Goal: Transaction & Acquisition: Subscribe to service/newsletter

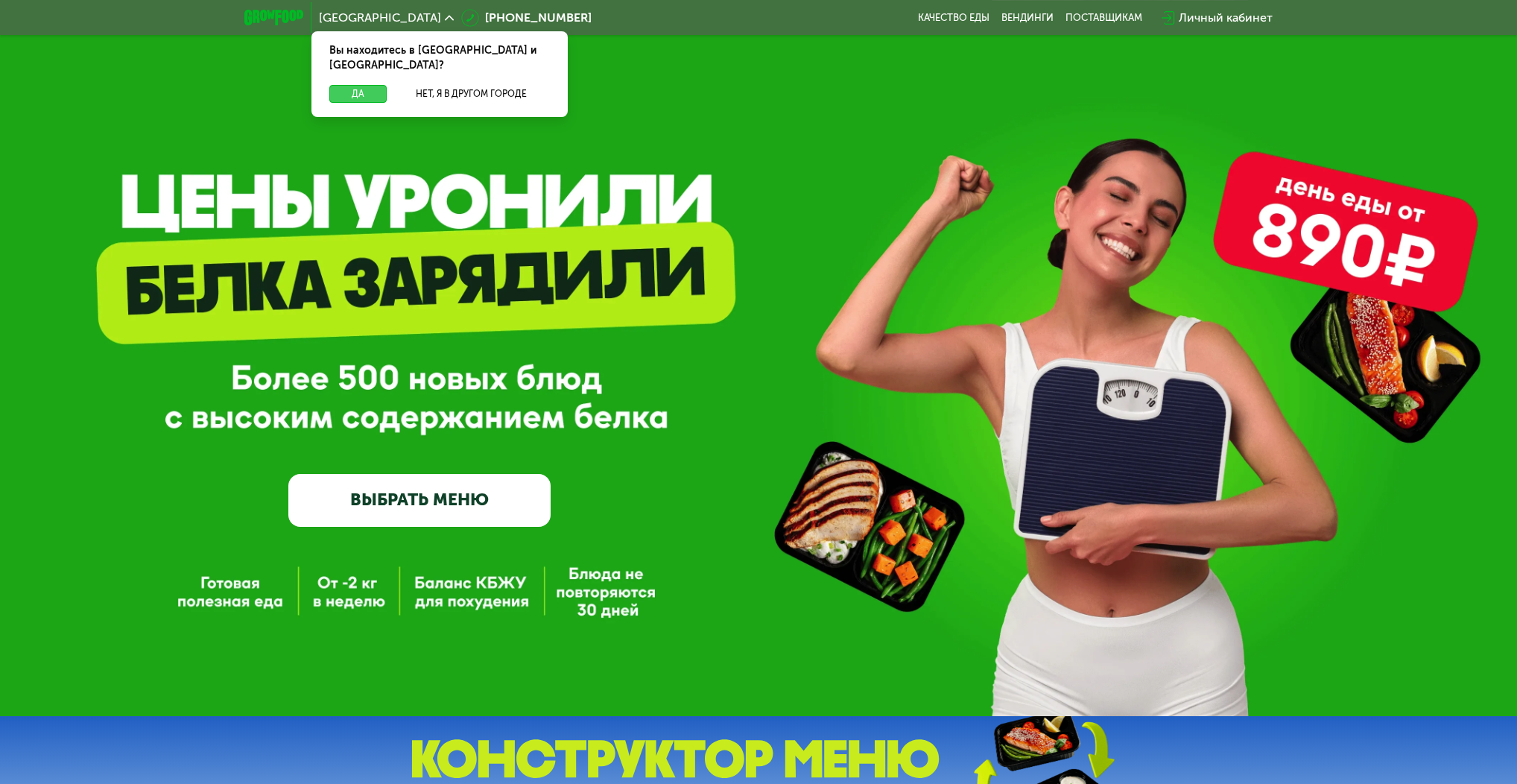
click at [364, 85] on button "Да" at bounding box center [358, 94] width 58 height 18
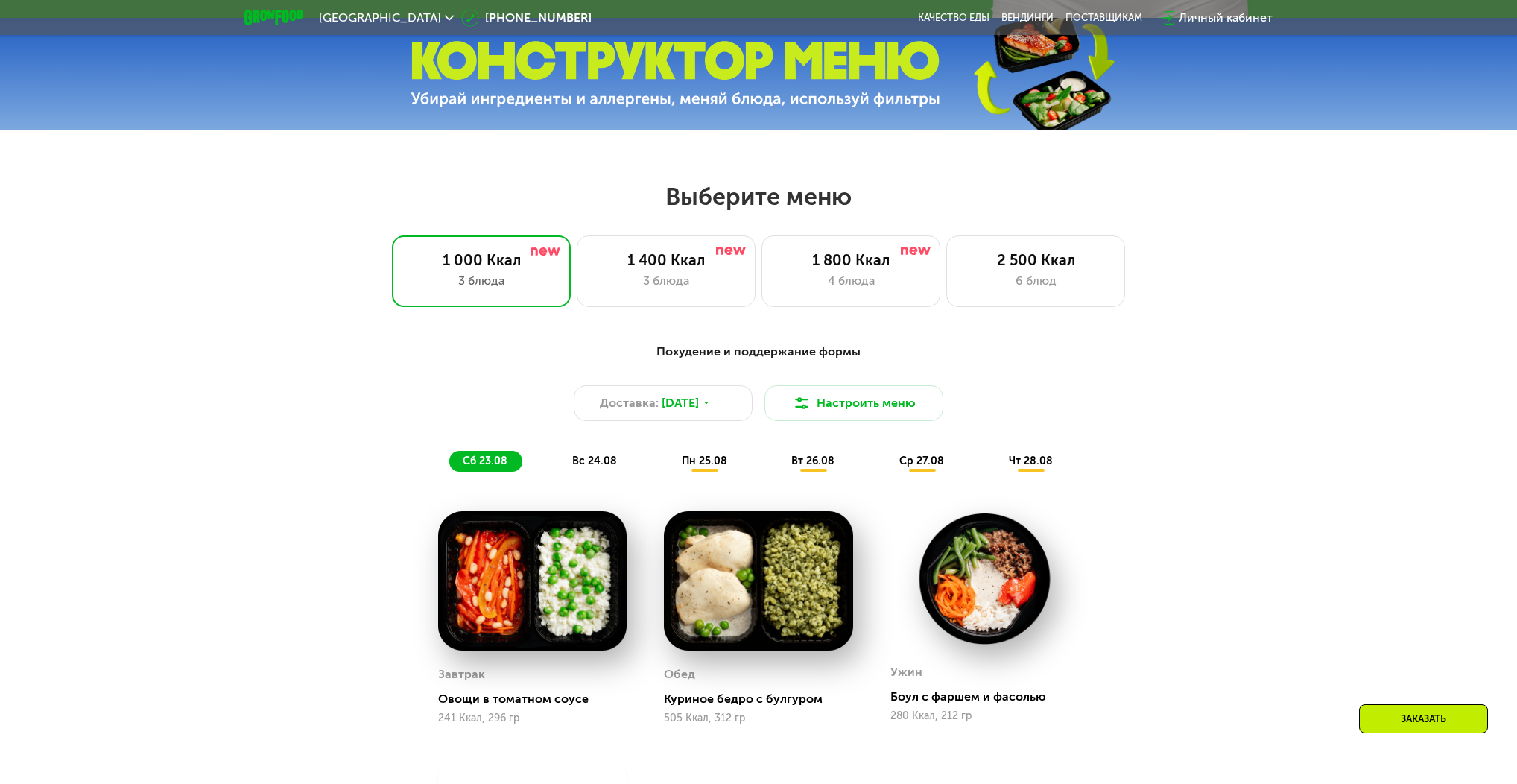
scroll to position [760, 0]
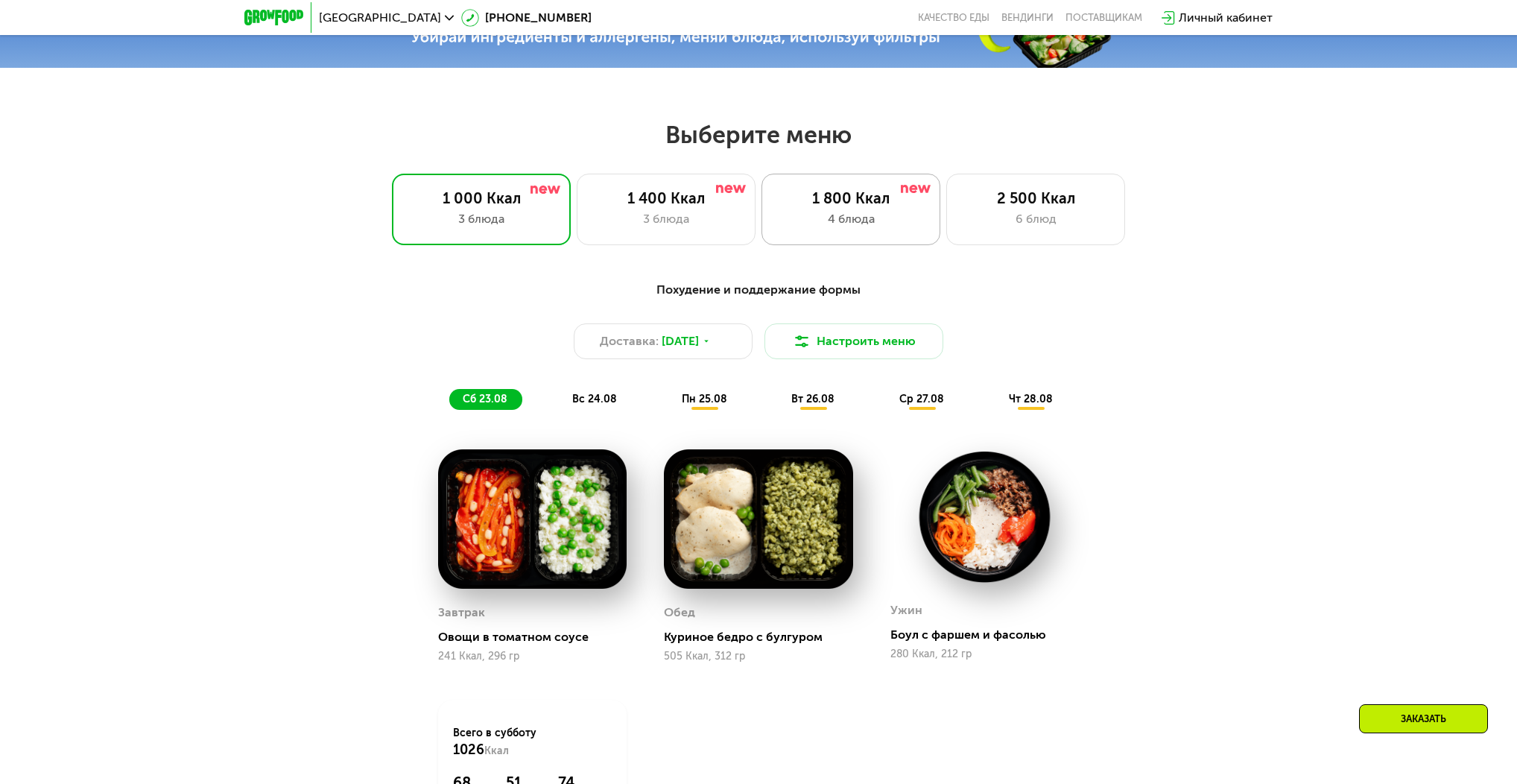
click at [846, 220] on div "4 блюда" at bounding box center [851, 219] width 148 height 18
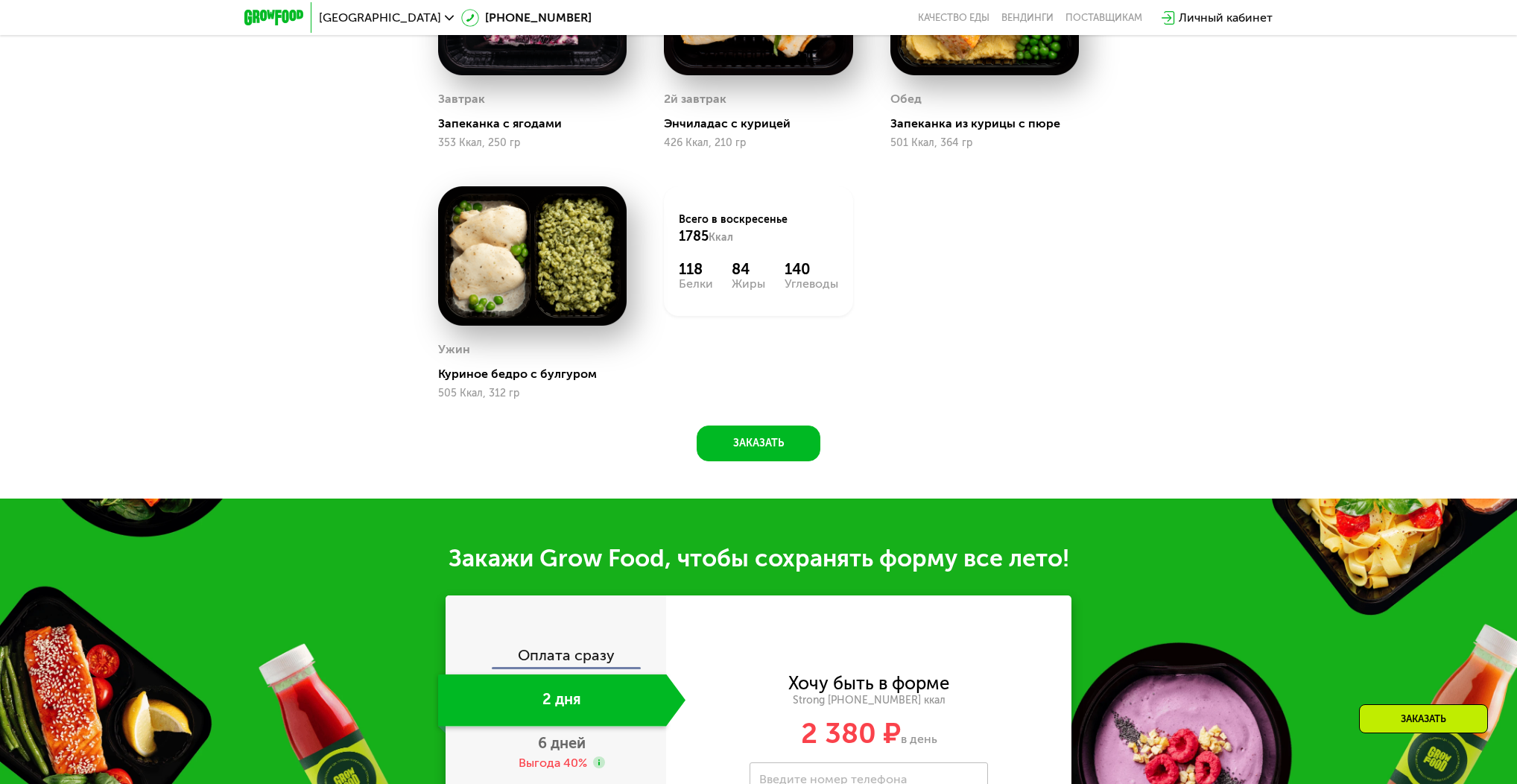
scroll to position [1605, 0]
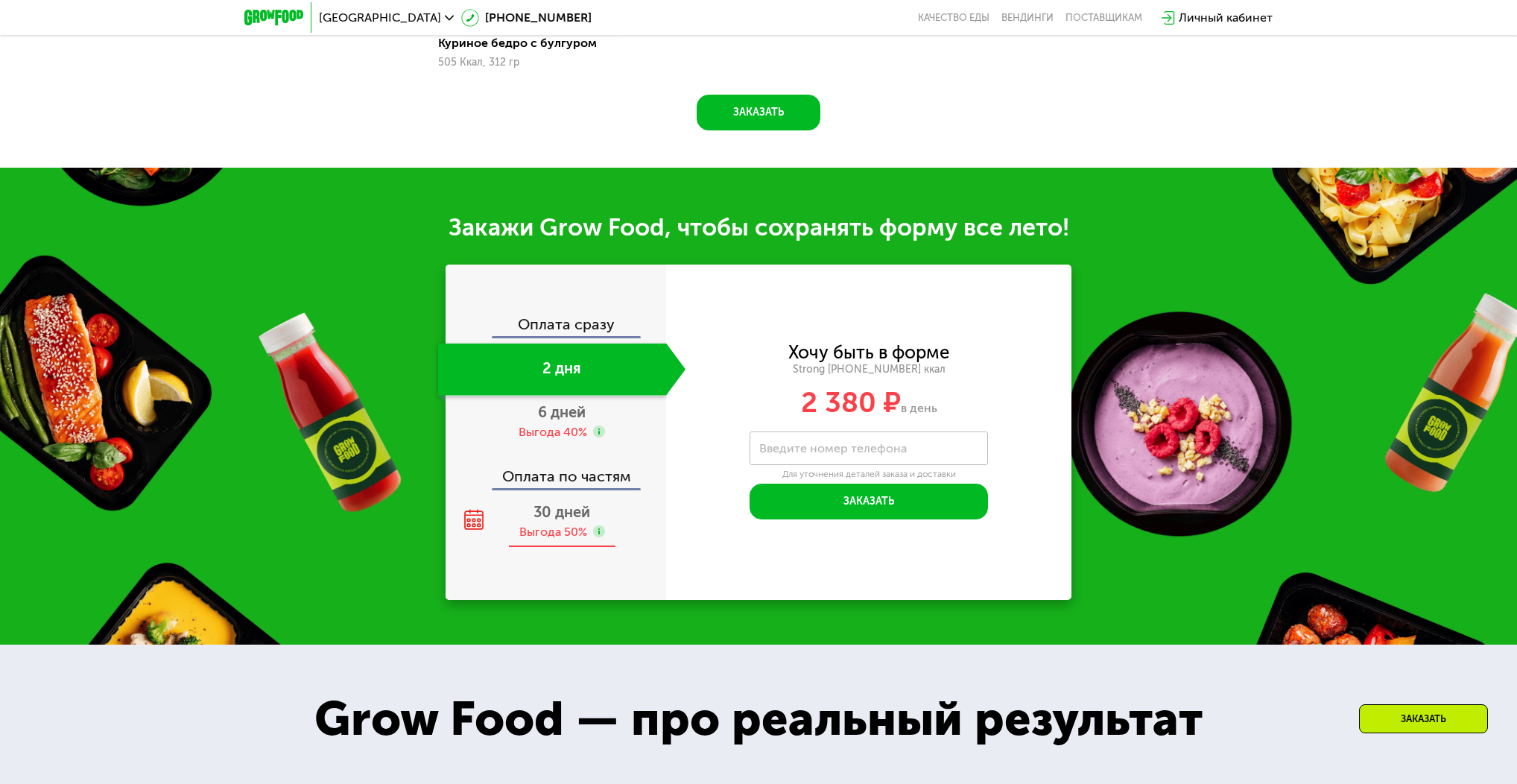
click at [577, 515] on span "30 дней" at bounding box center [562, 512] width 57 height 18
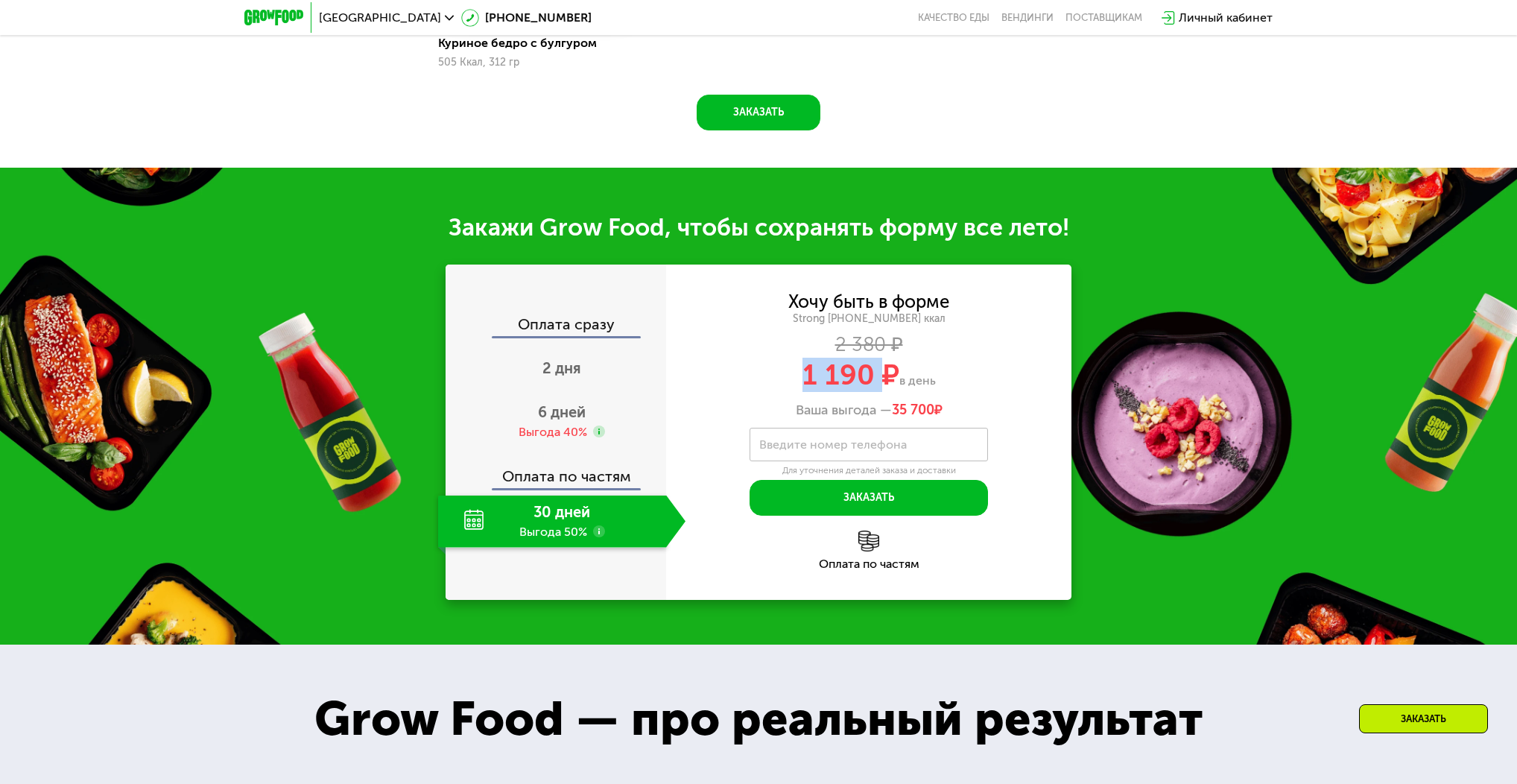
drag, startPoint x: 805, startPoint y: 380, endPoint x: 882, endPoint y: 384, distance: 77.1
click at [882, 384] on span "1 190 ₽" at bounding box center [851, 375] width 97 height 34
copy span "1 190"
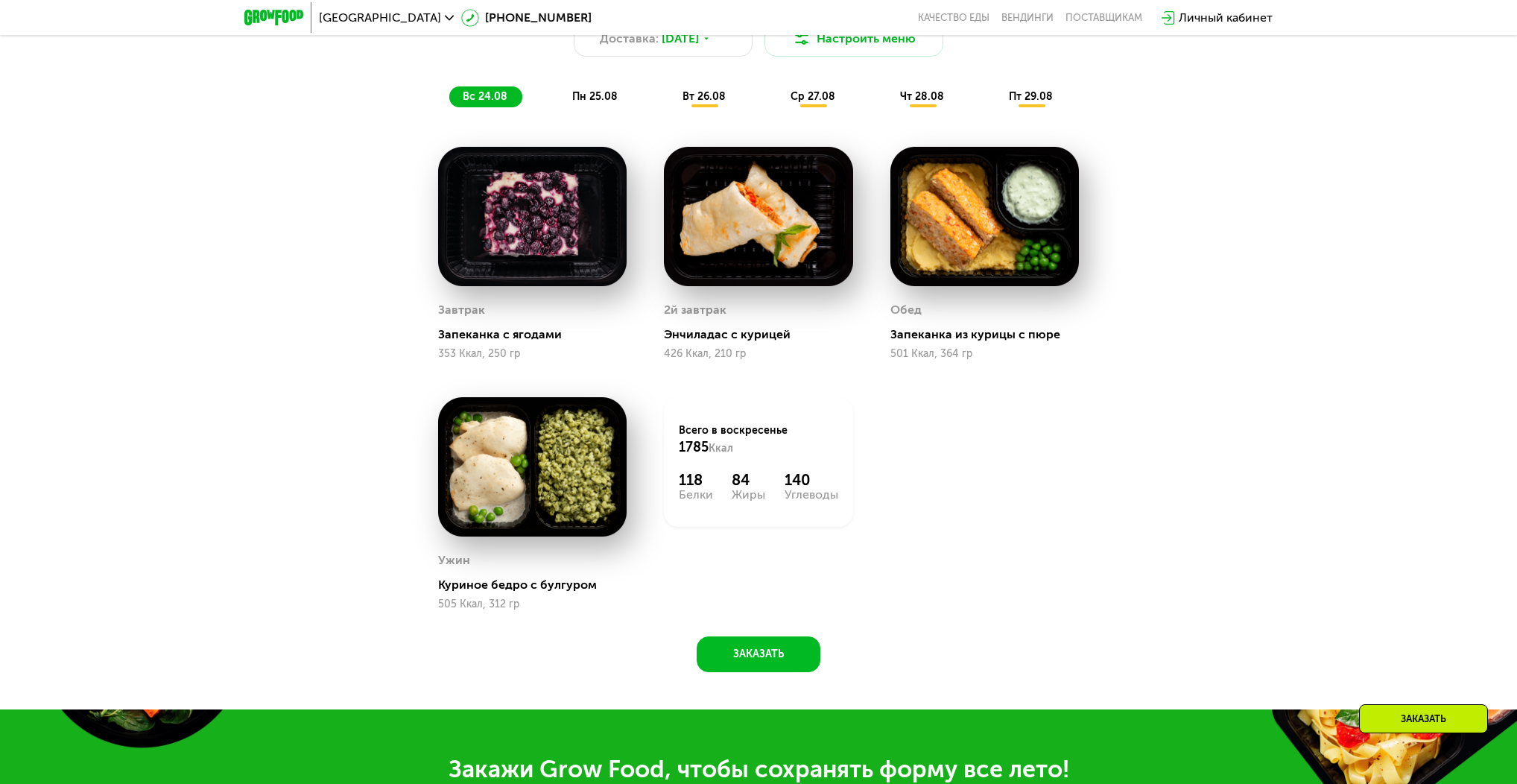
scroll to position [1002, 0]
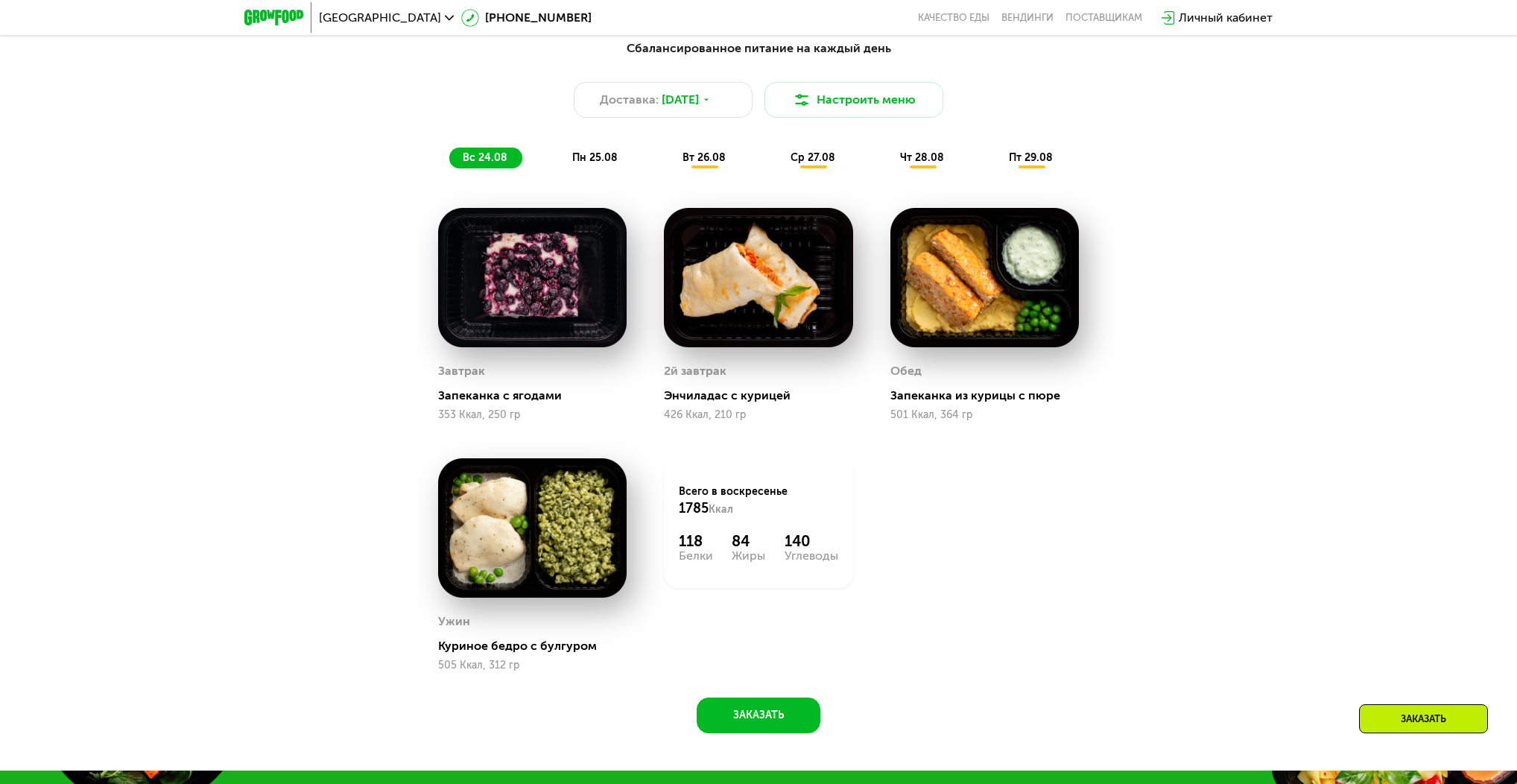
click at [590, 164] on span "пн 25.08" at bounding box center [595, 157] width 45 height 13
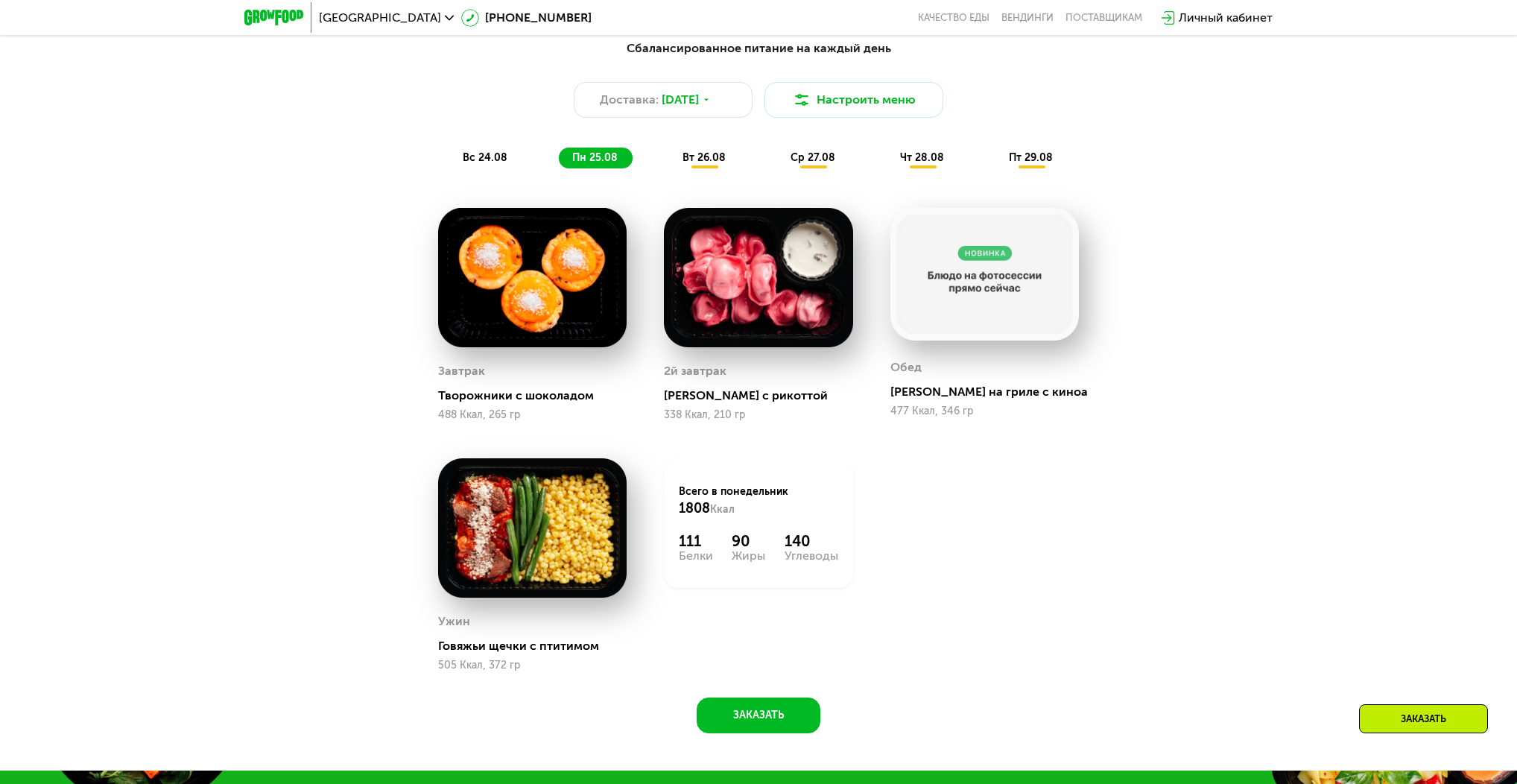
click at [720, 164] on span "вт 26.08" at bounding box center [704, 157] width 43 height 13
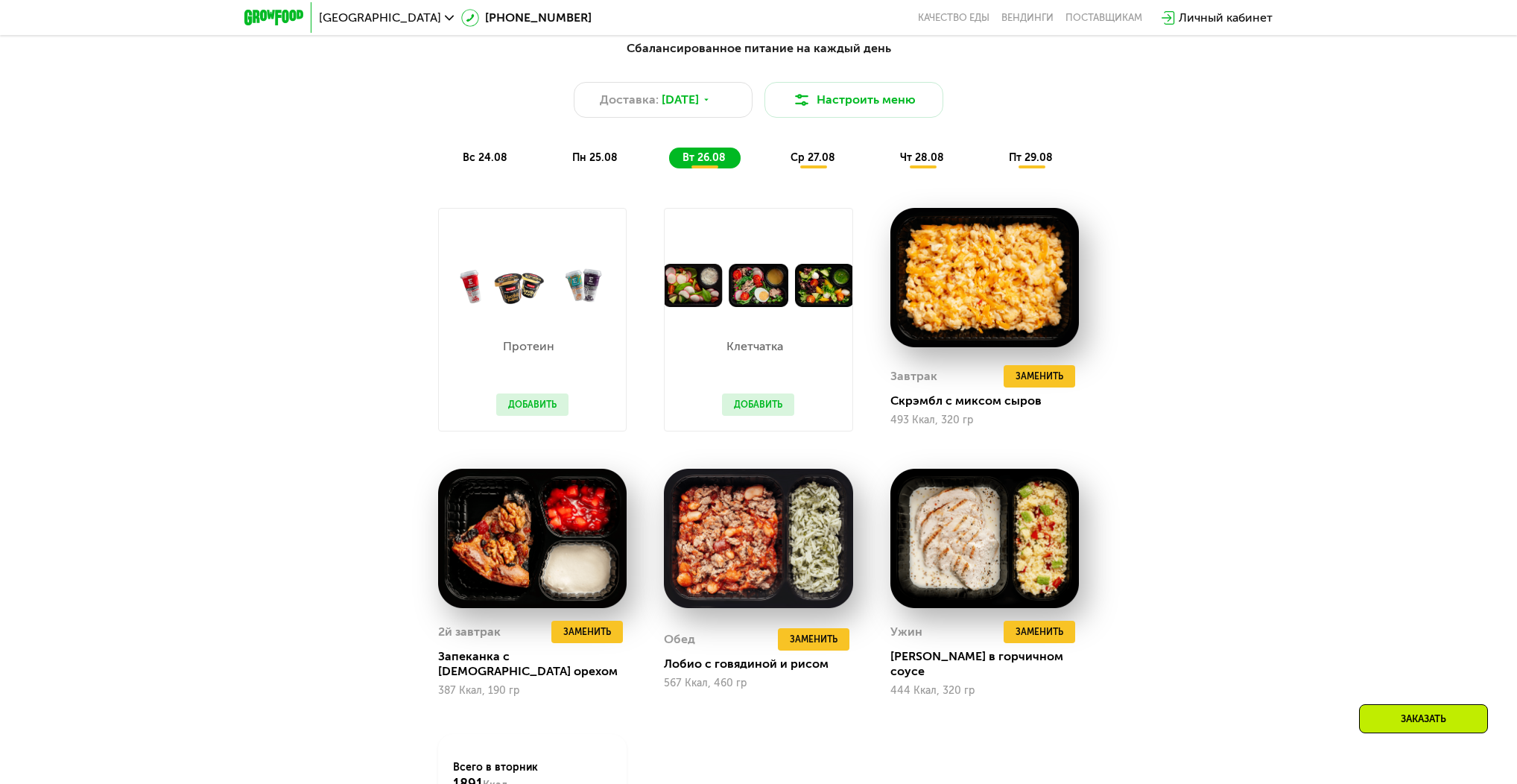
click at [886, 168] on div "ср 27.08" at bounding box center [922, 158] width 72 height 21
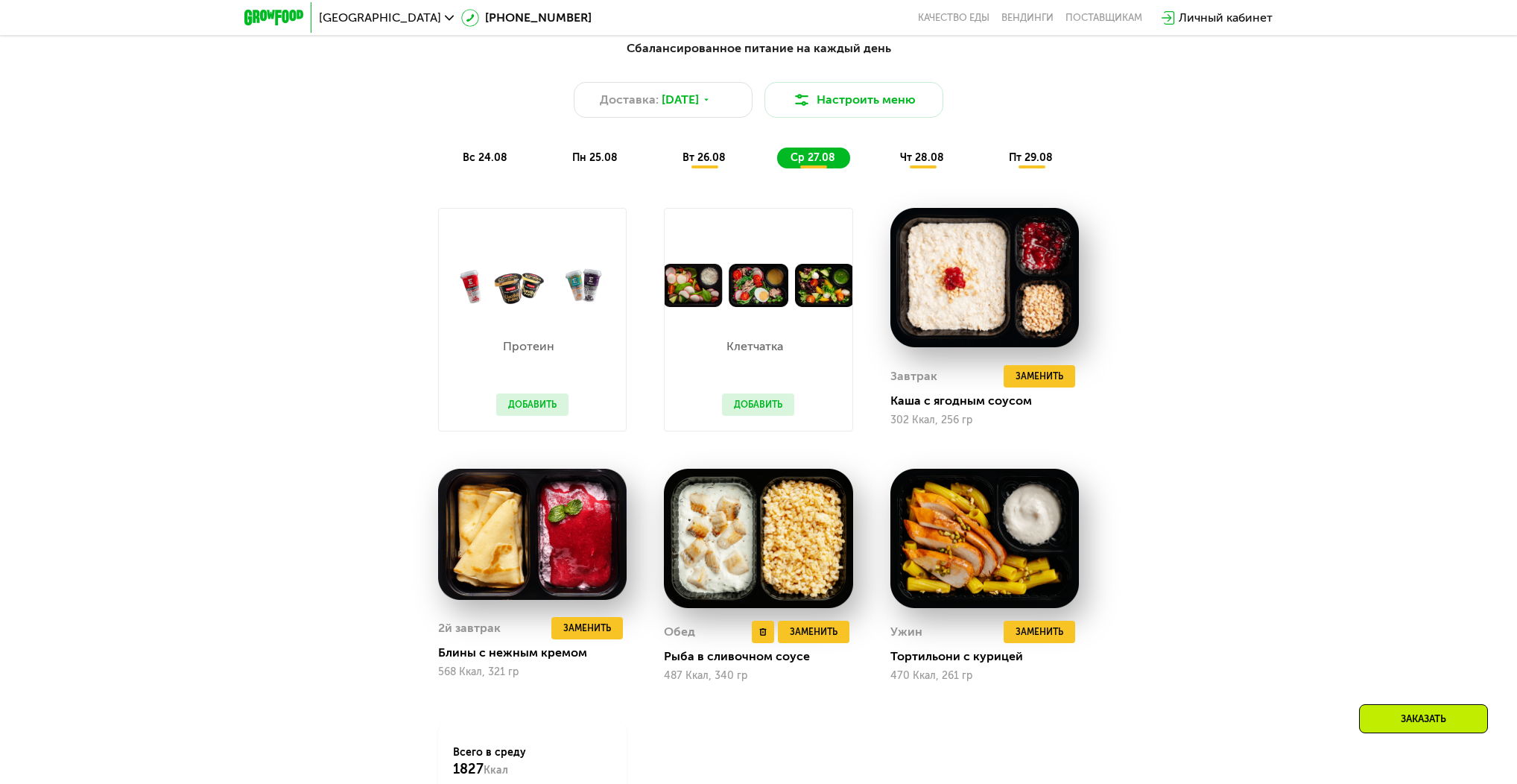
scroll to position [940, 0]
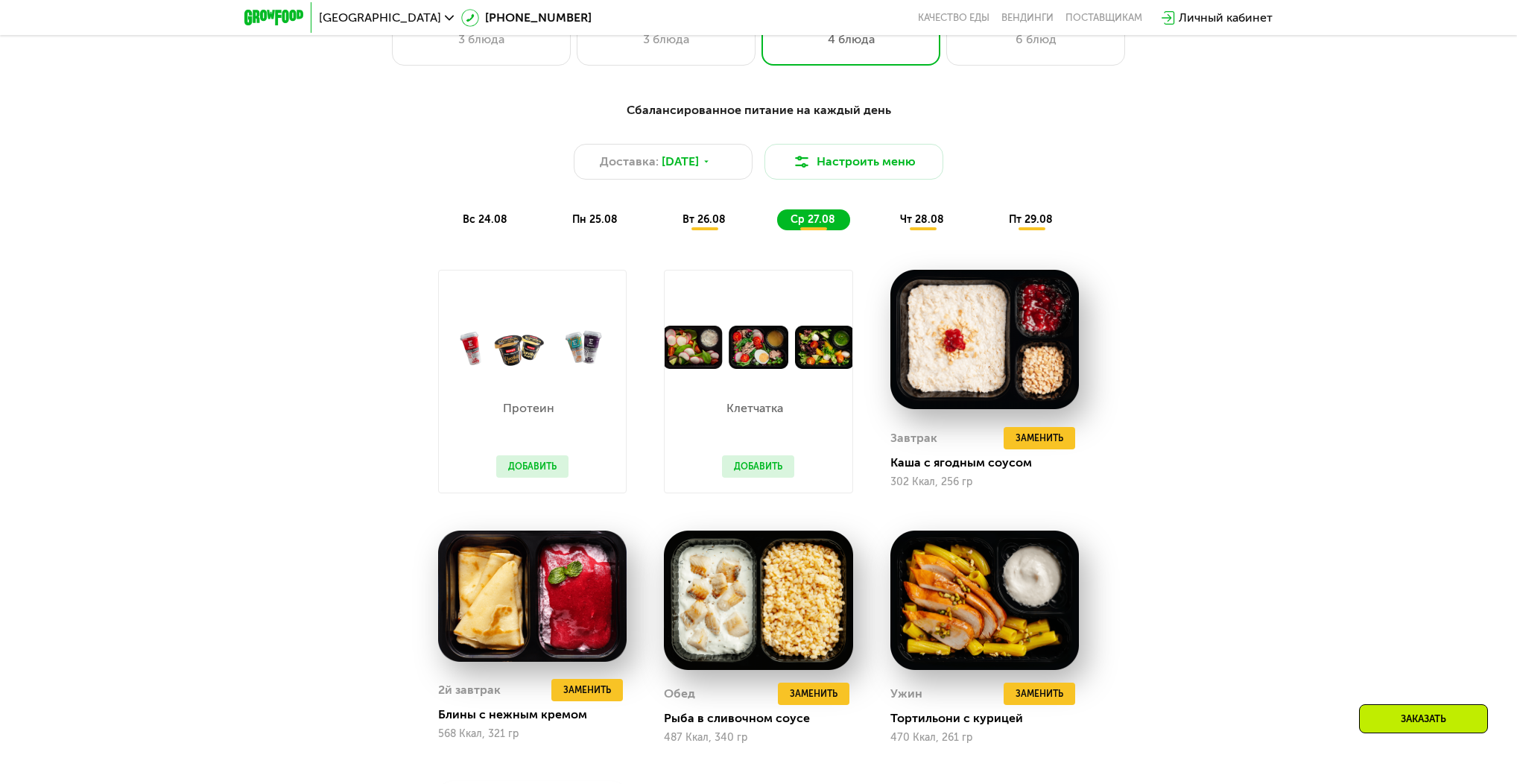
click at [929, 225] on span "чт 28.08" at bounding box center [922, 220] width 44 height 13
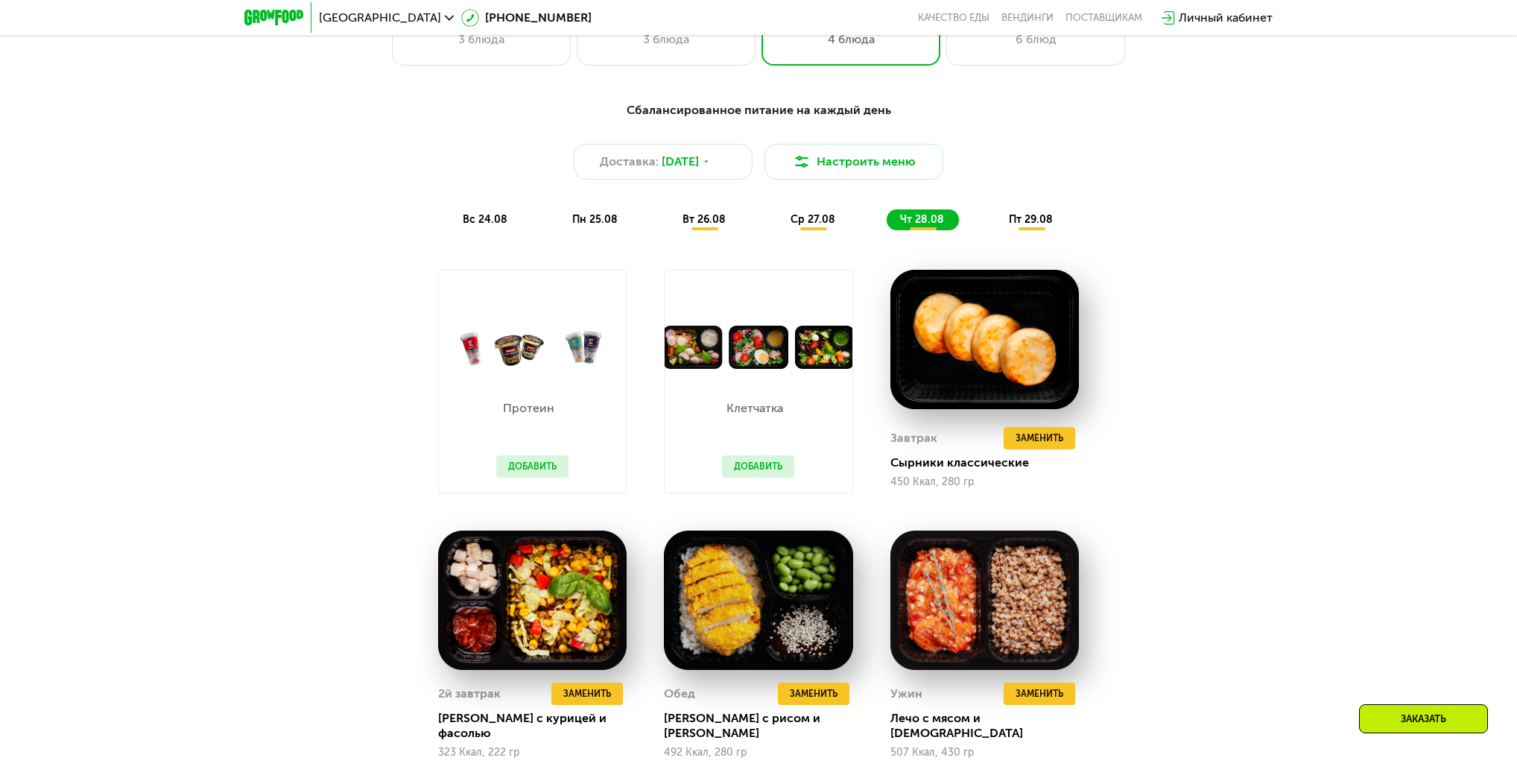
click at [1036, 226] on span "пт 29.08" at bounding box center [1031, 220] width 44 height 13
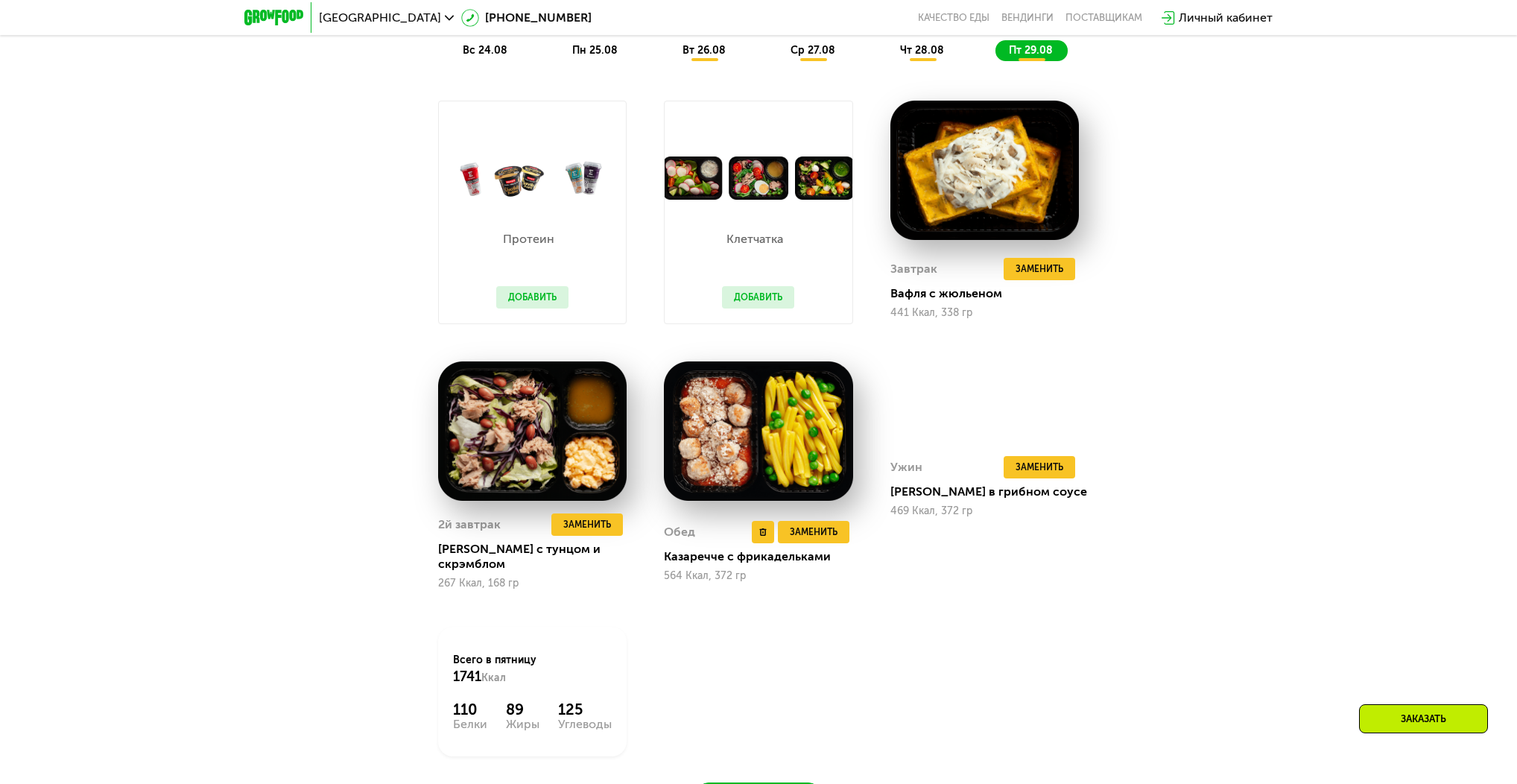
scroll to position [994, 0]
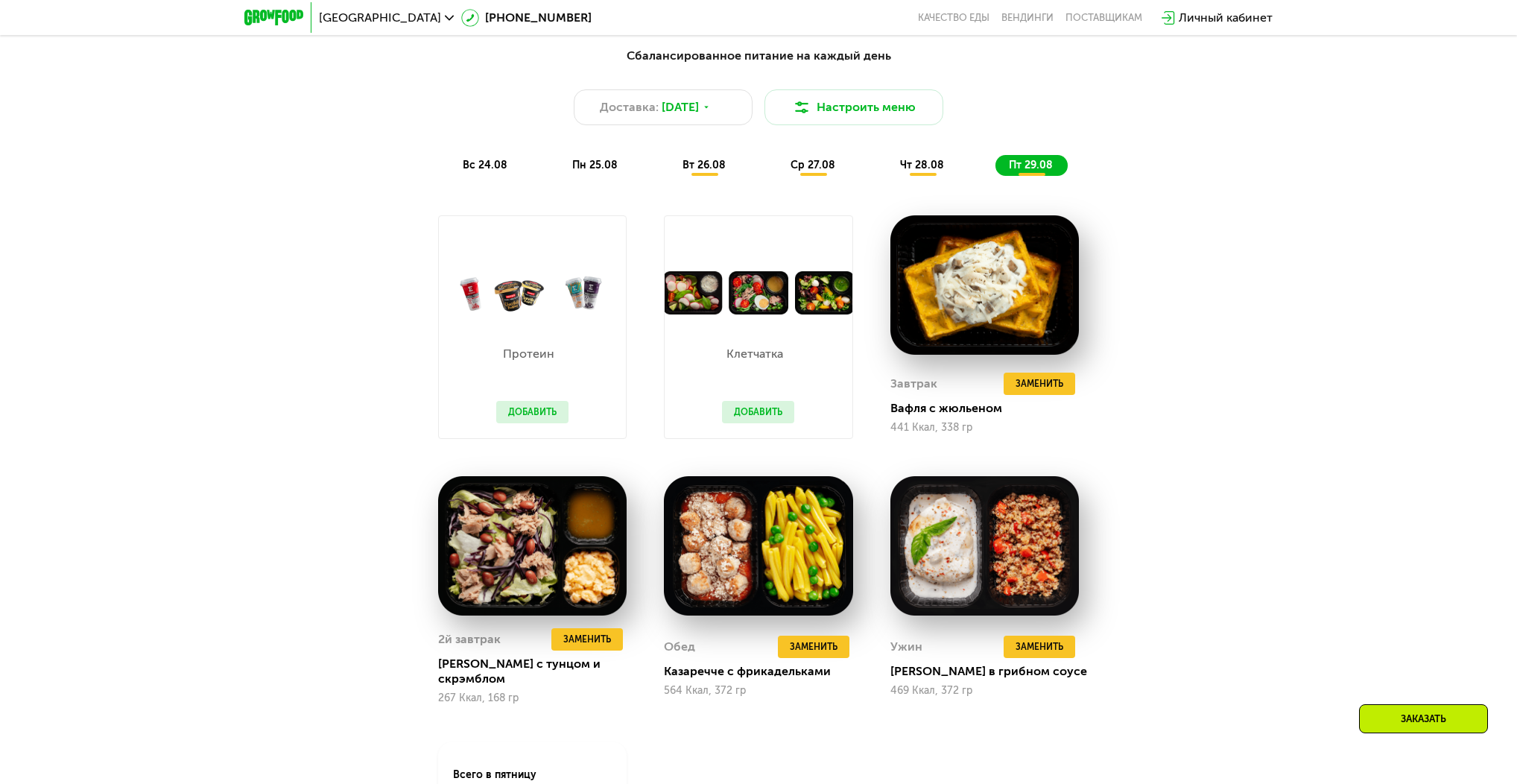
click at [918, 171] on span "чт 28.08" at bounding box center [922, 166] width 44 height 13
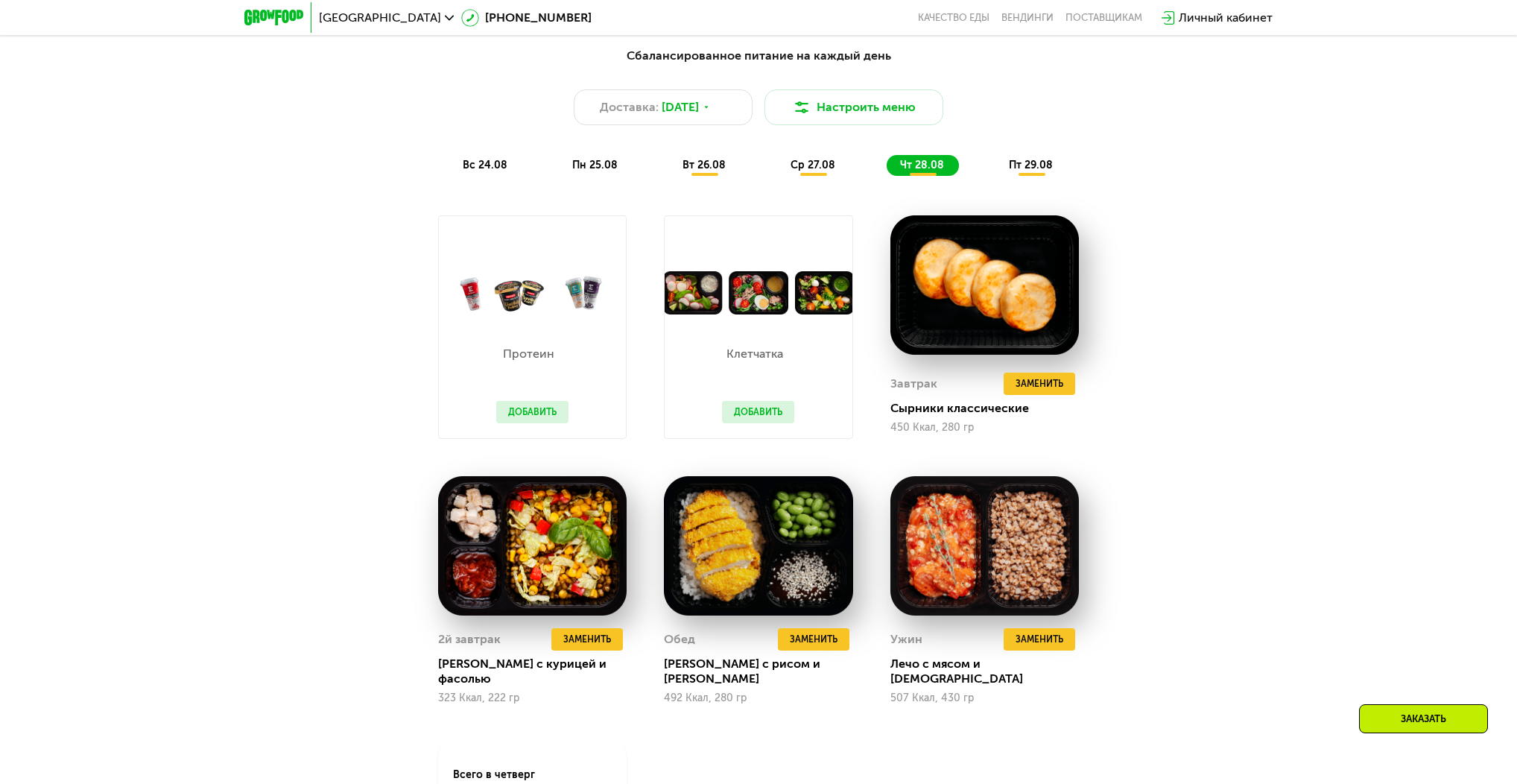
click at [823, 171] on span "ср 27.08" at bounding box center [812, 166] width 45 height 13
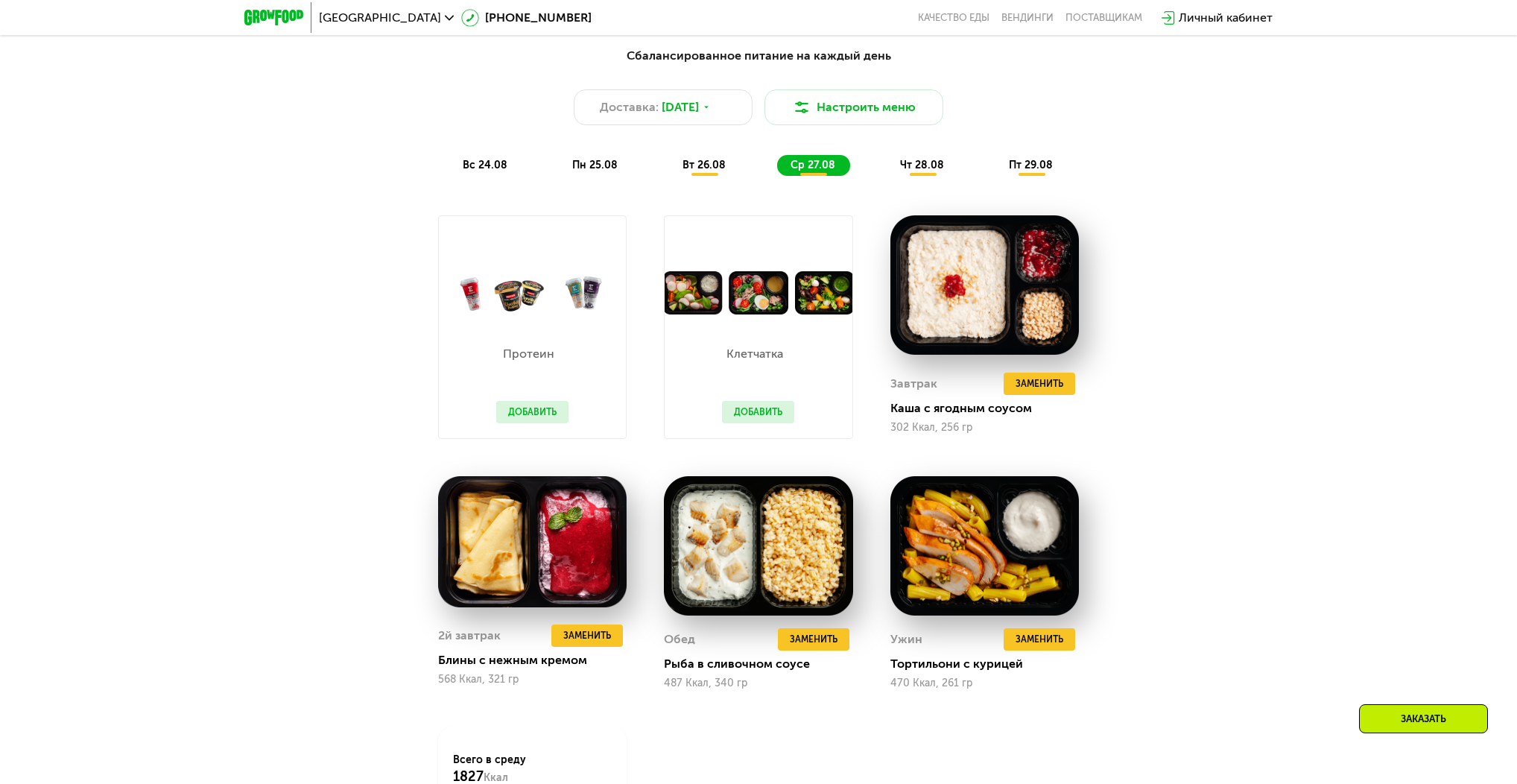
click at [906, 166] on span "чт 28.08" at bounding box center [922, 166] width 44 height 13
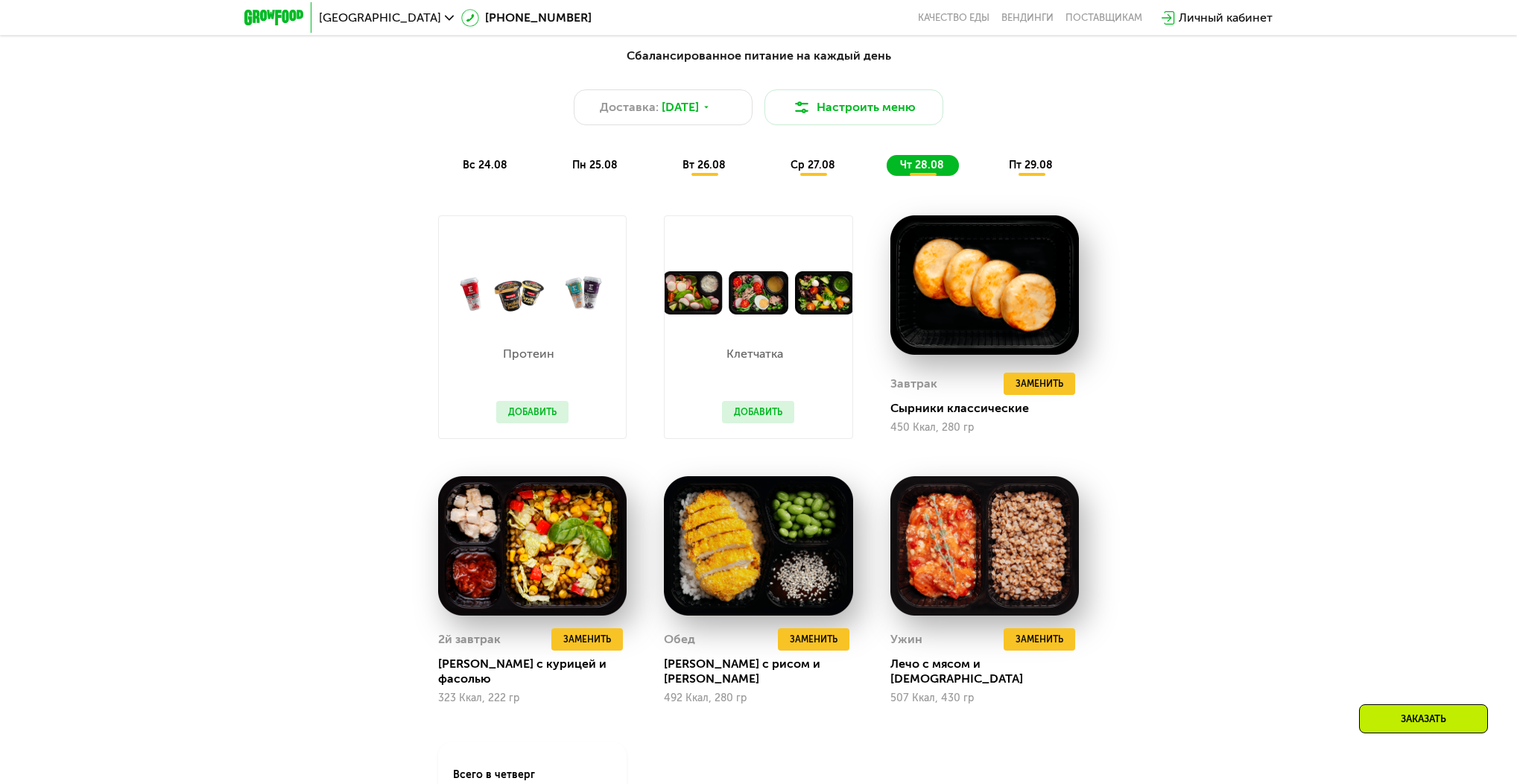
click at [586, 171] on span "пн 25.08" at bounding box center [595, 166] width 45 height 13
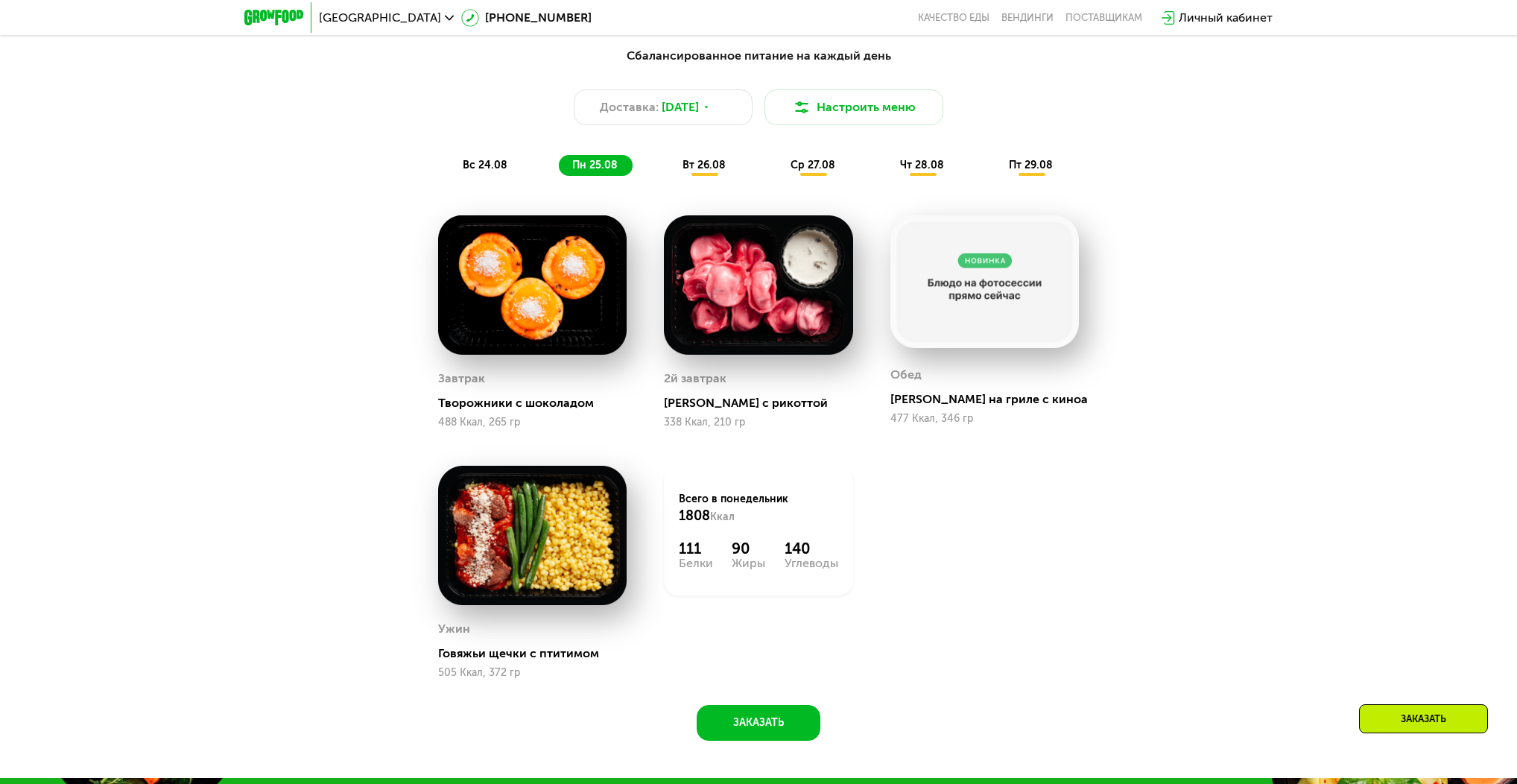
click at [503, 163] on span "вс 24.08" at bounding box center [485, 166] width 45 height 13
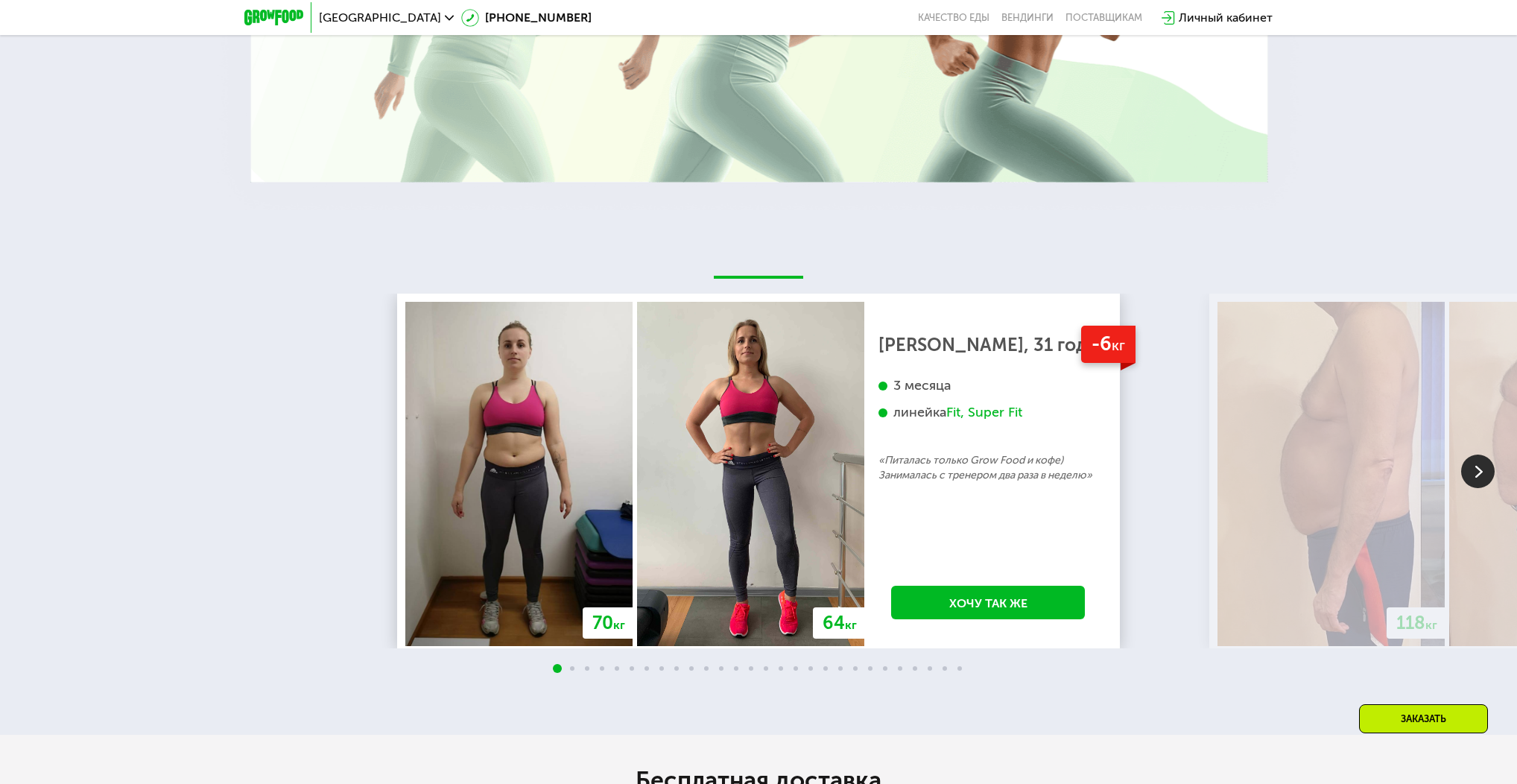
scroll to position [2830, 0]
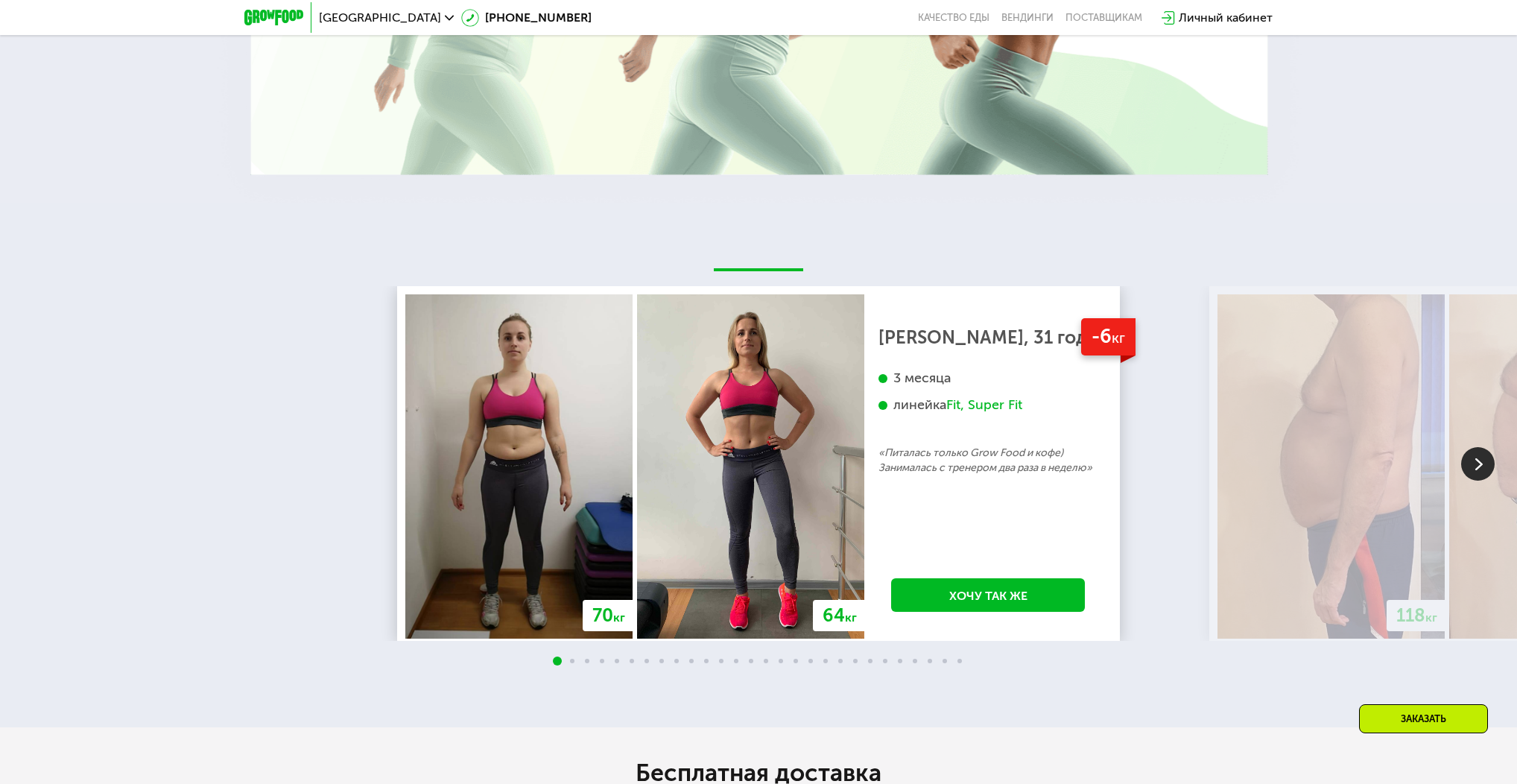
click at [1480, 470] on img at bounding box center [1477, 463] width 33 height 33
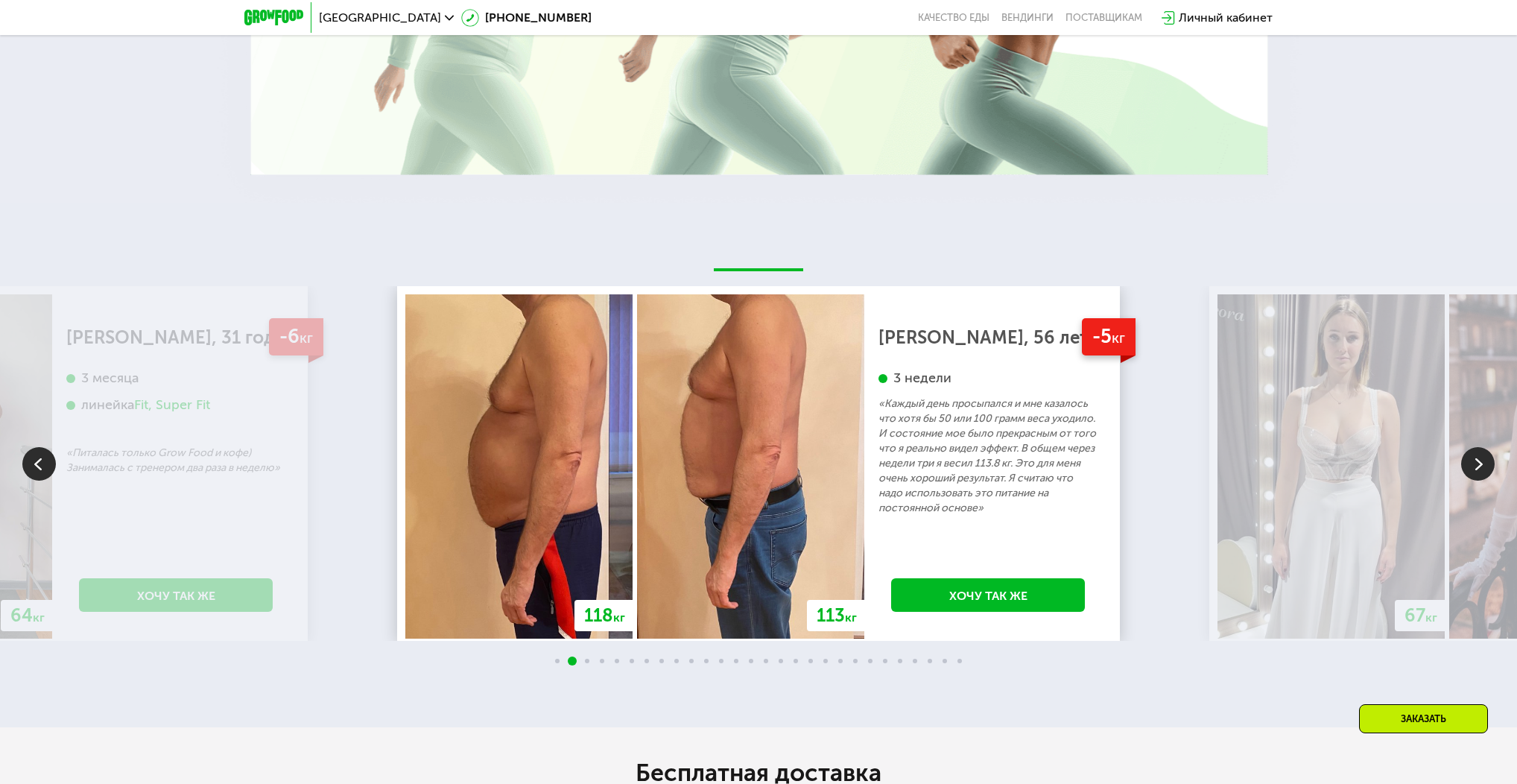
click at [1473, 468] on img at bounding box center [1477, 463] width 33 height 33
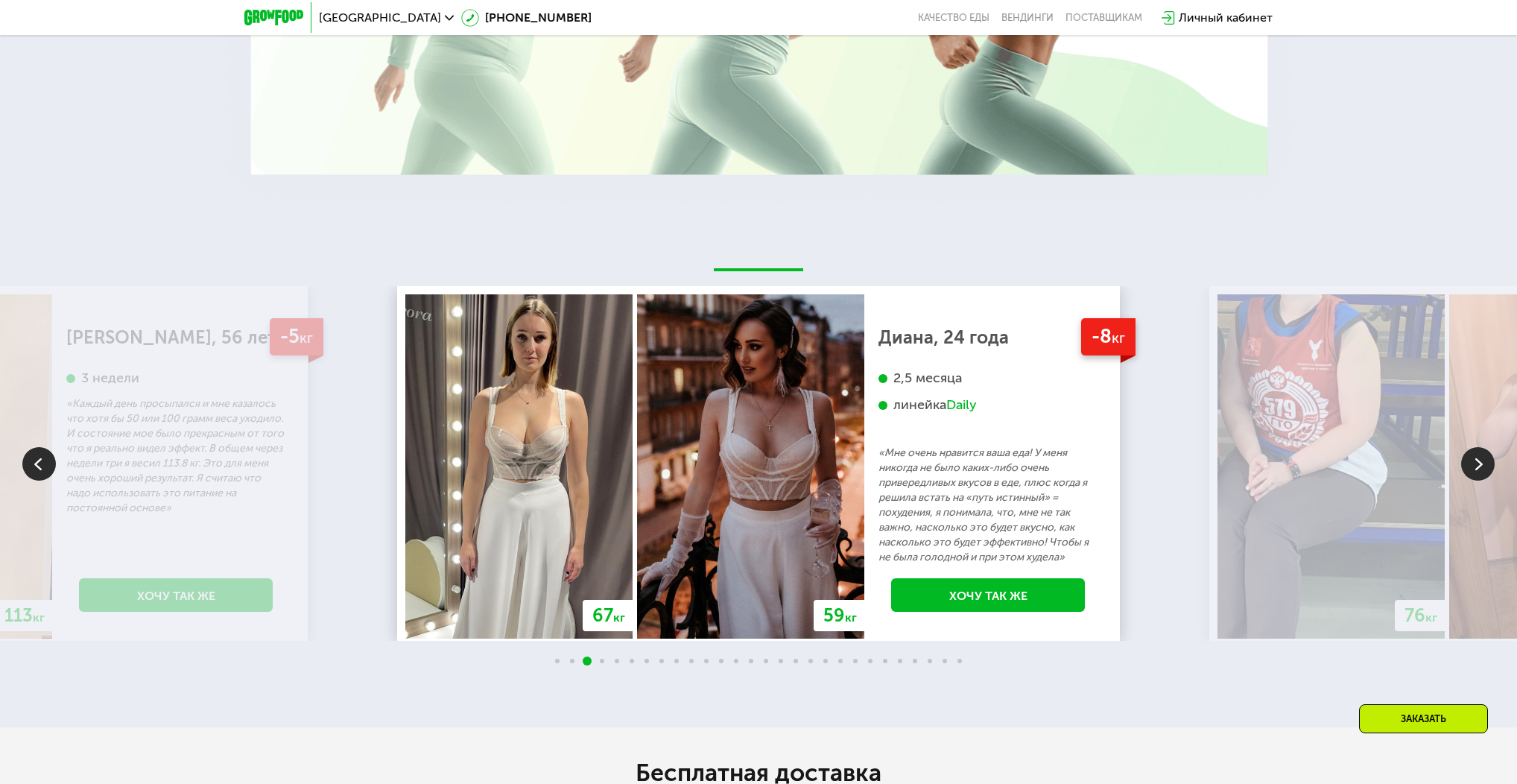
click at [1473, 468] on img at bounding box center [1477, 463] width 33 height 33
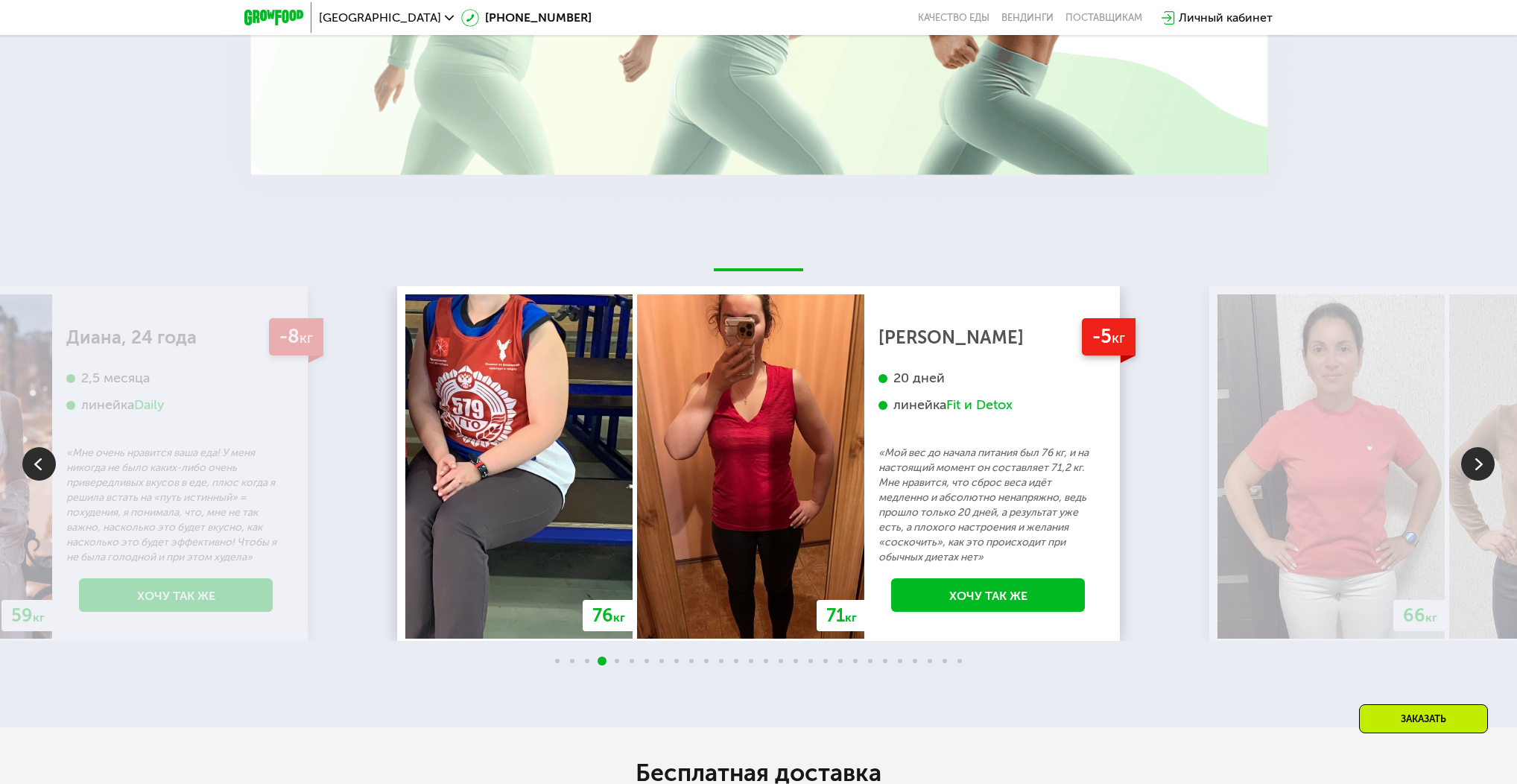
click at [1473, 468] on img at bounding box center [1477, 463] width 33 height 33
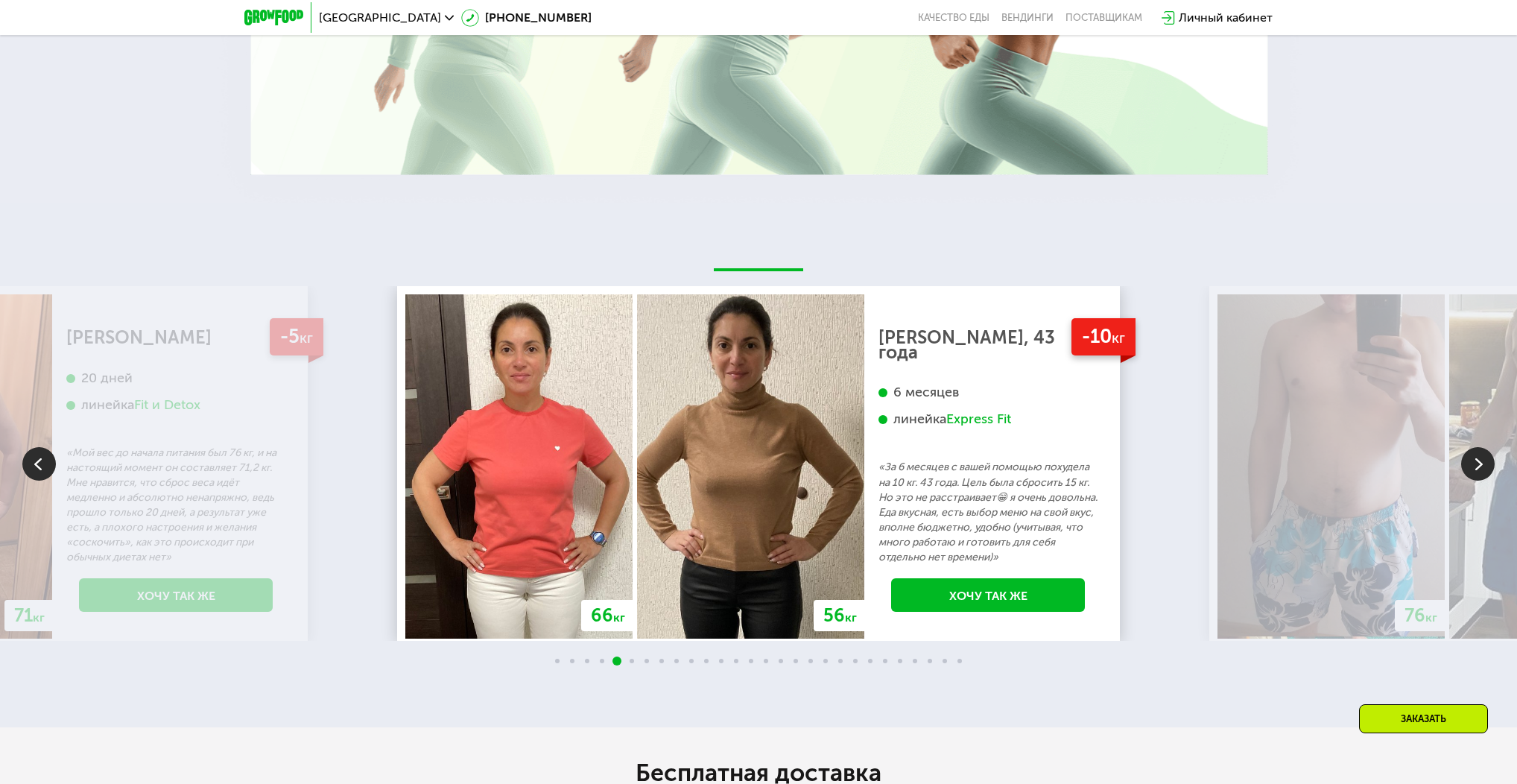
click at [1473, 468] on img at bounding box center [1477, 463] width 33 height 33
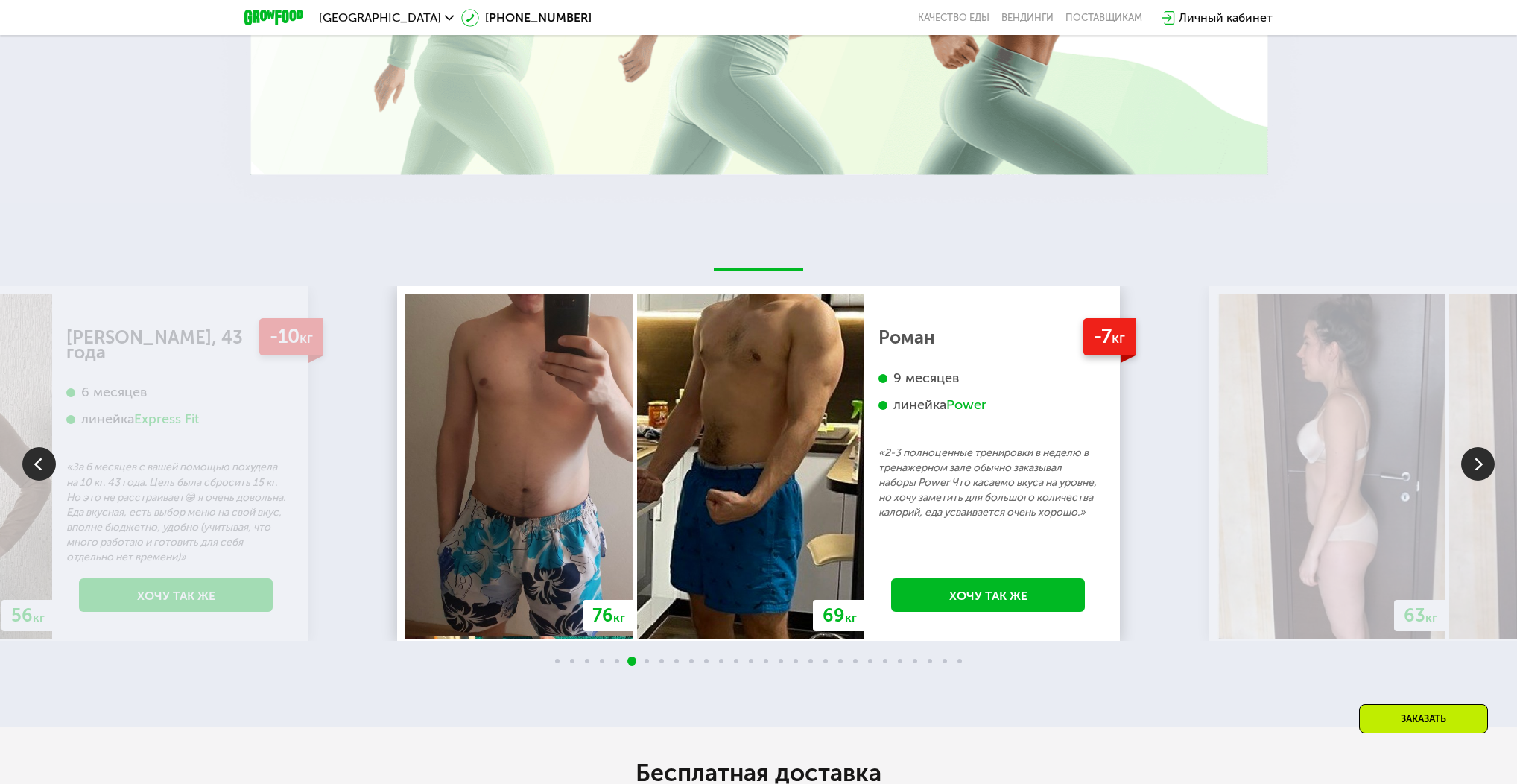
click at [1473, 468] on img at bounding box center [1477, 463] width 33 height 33
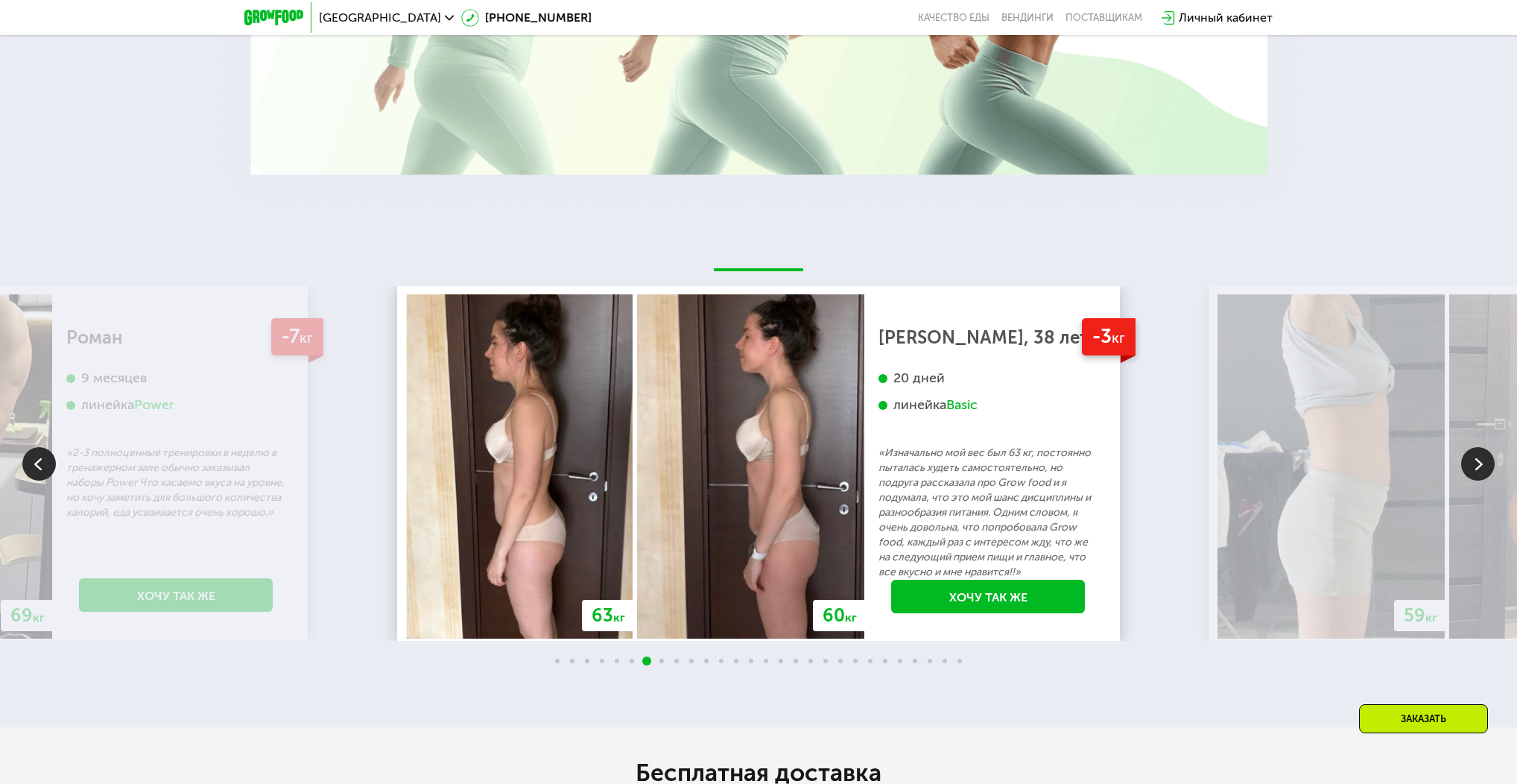
click at [1473, 468] on img at bounding box center [1477, 463] width 33 height 33
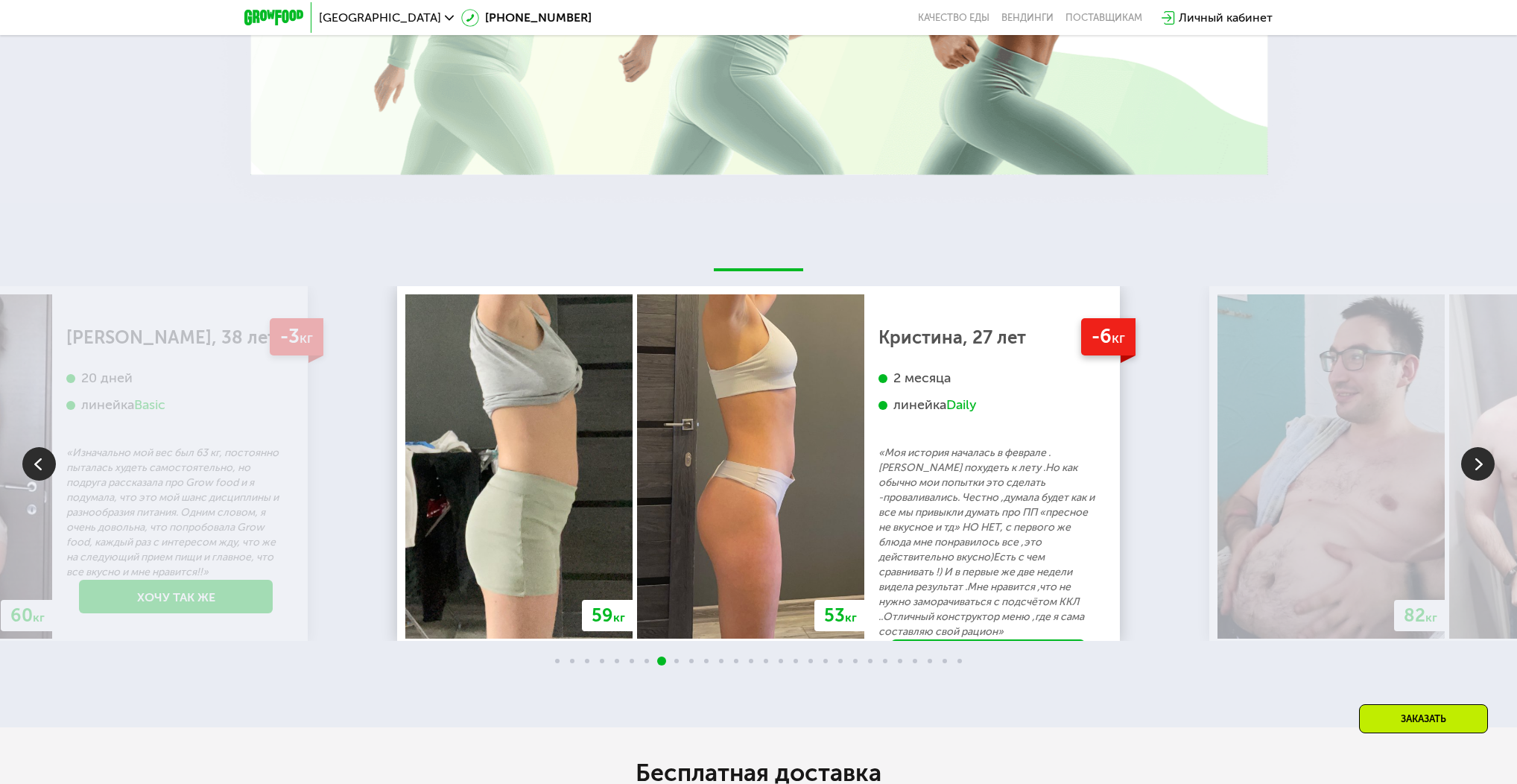
click at [1473, 468] on img at bounding box center [1477, 463] width 33 height 33
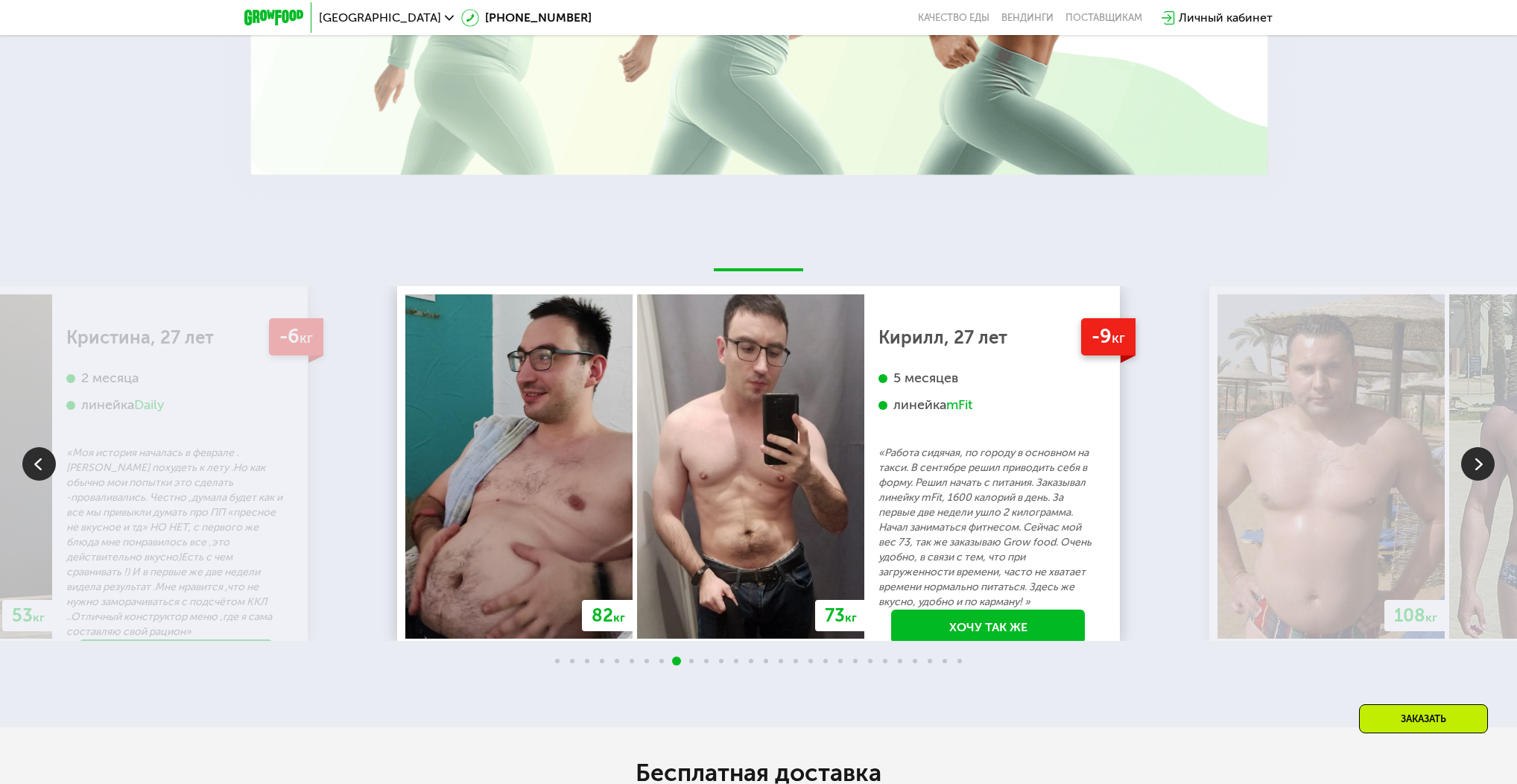
click at [1477, 472] on img at bounding box center [1477, 463] width 33 height 33
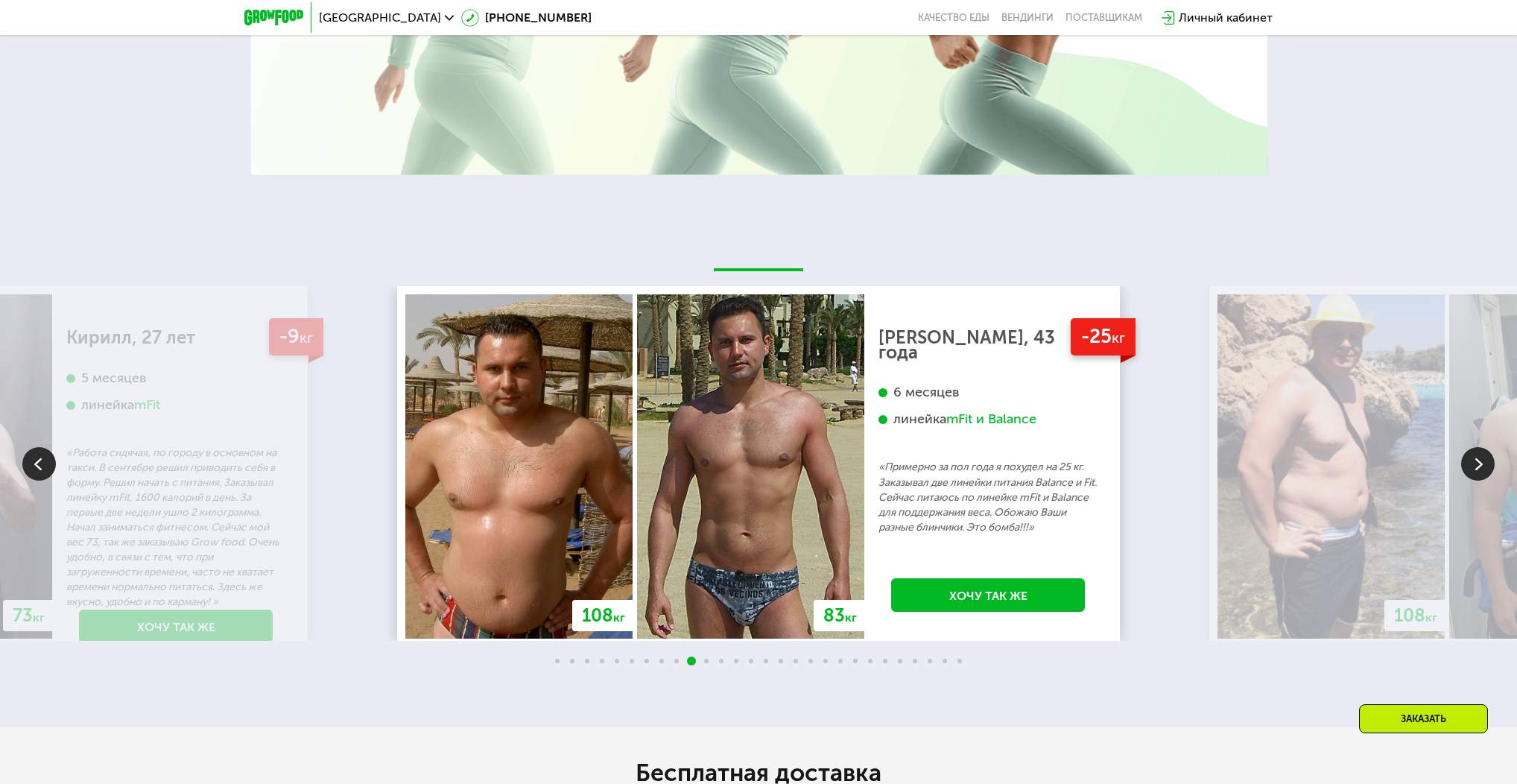
click at [1483, 466] on img at bounding box center [1477, 463] width 33 height 33
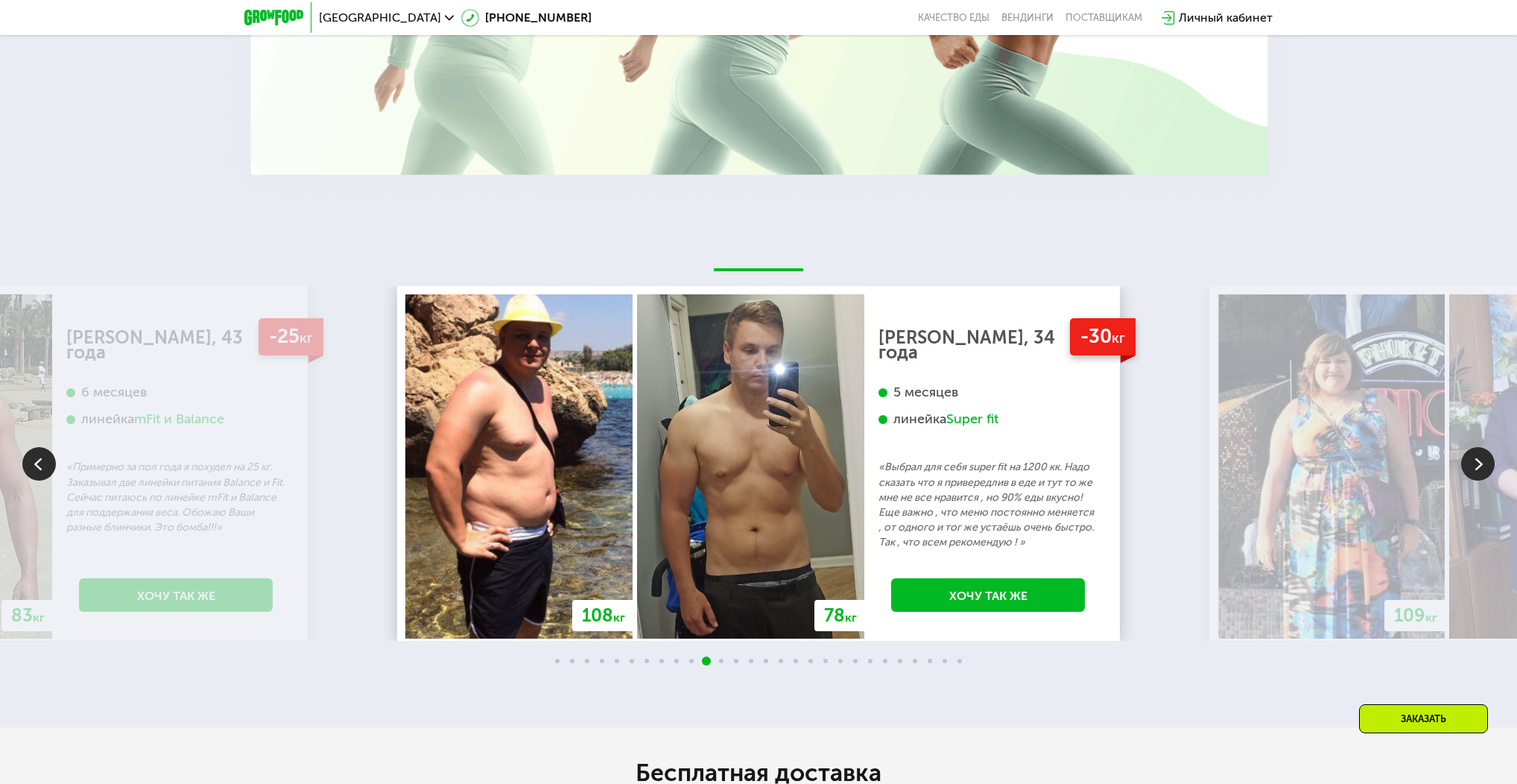
click at [1483, 466] on img at bounding box center [1477, 463] width 33 height 33
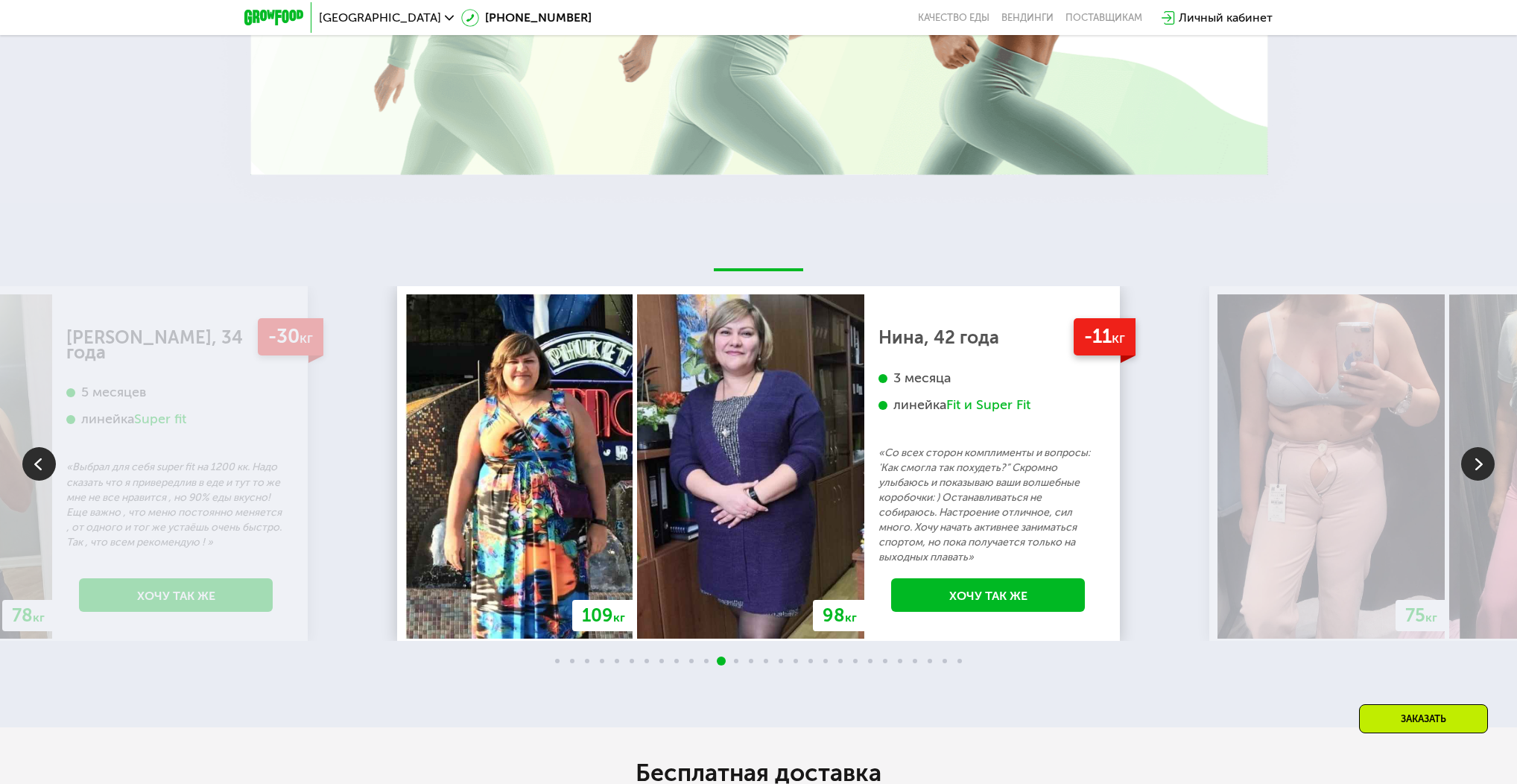
click at [1483, 466] on img at bounding box center [1477, 463] width 33 height 33
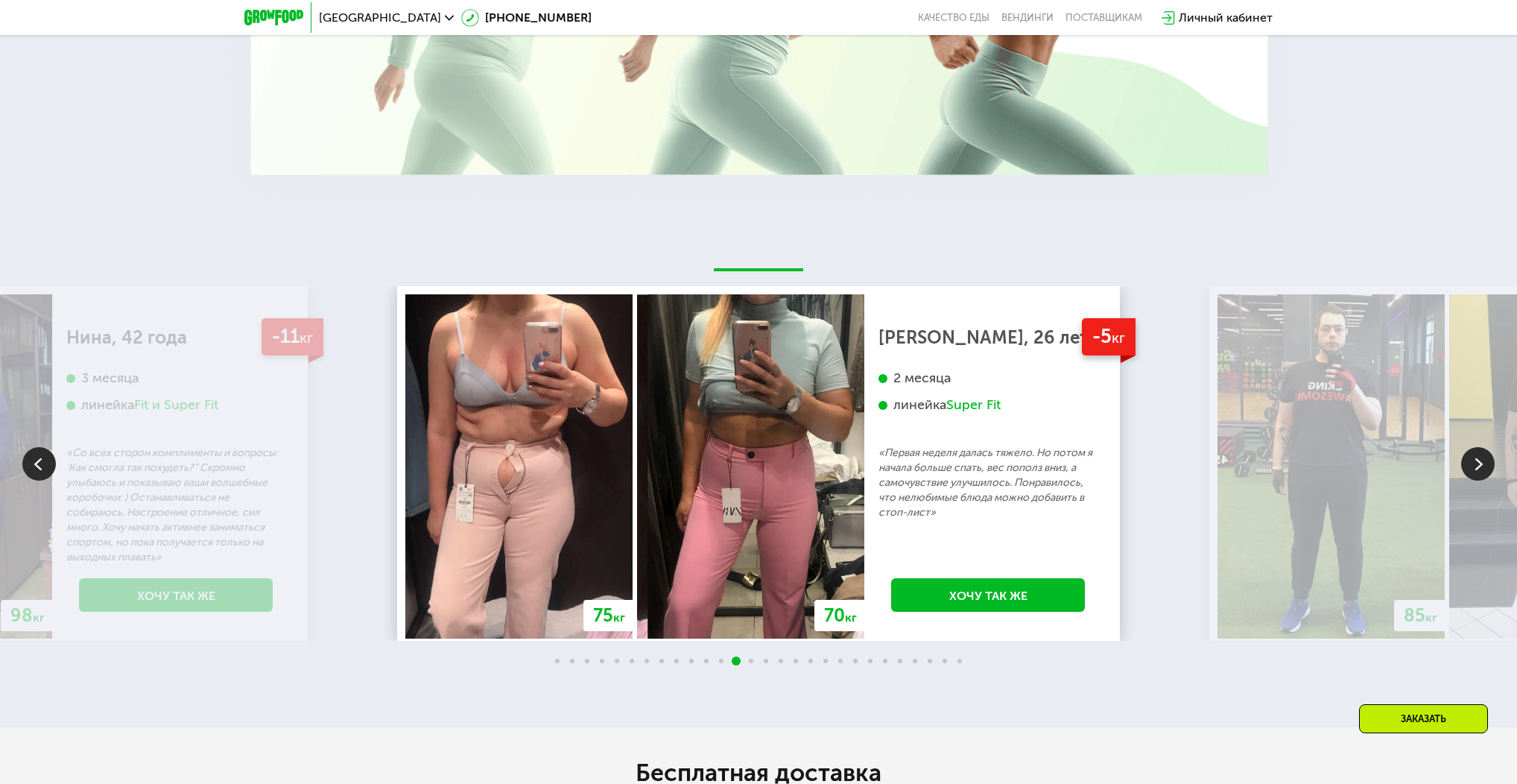
click at [1483, 466] on img at bounding box center [1477, 463] width 33 height 33
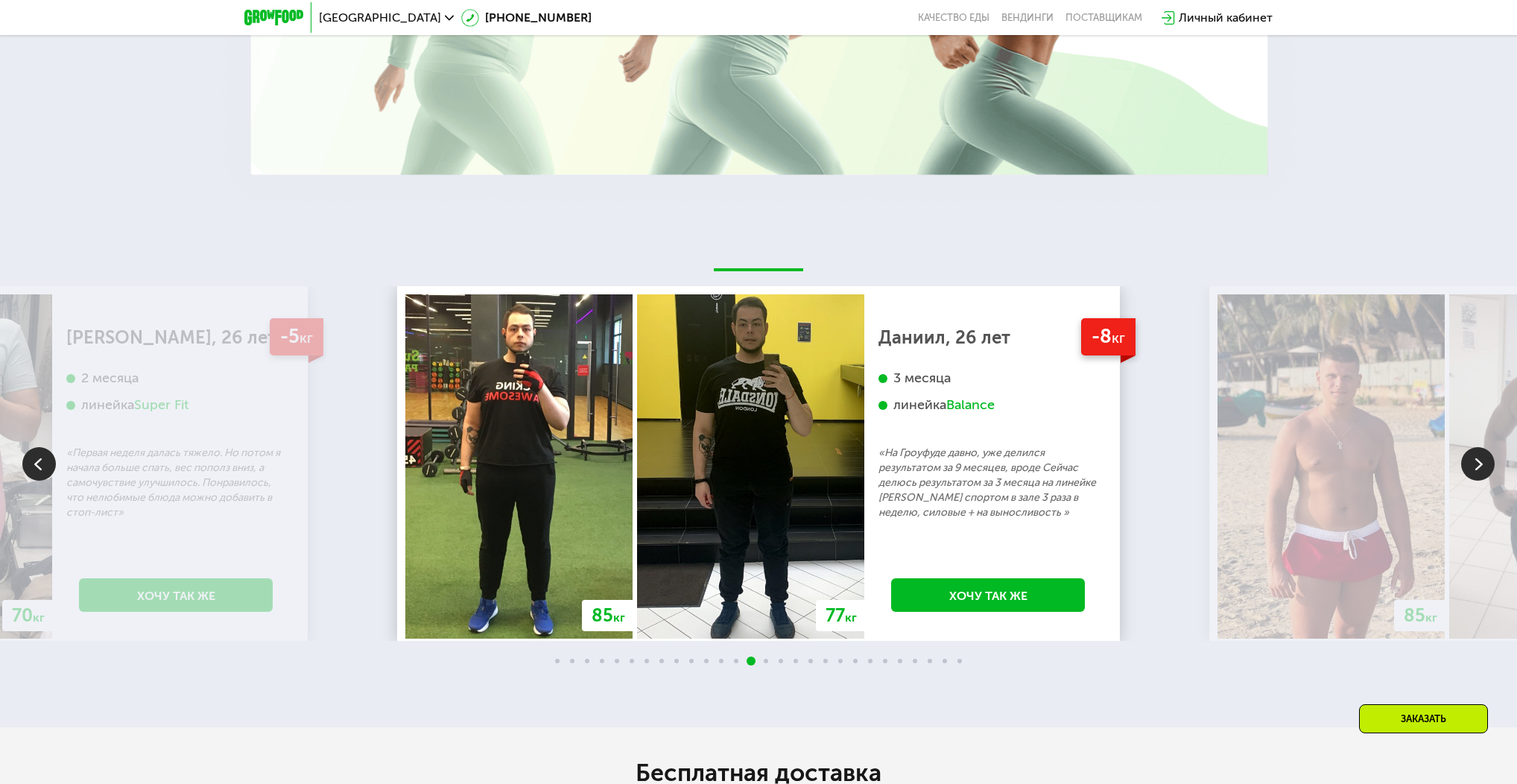
click at [1483, 466] on img at bounding box center [1477, 463] width 33 height 33
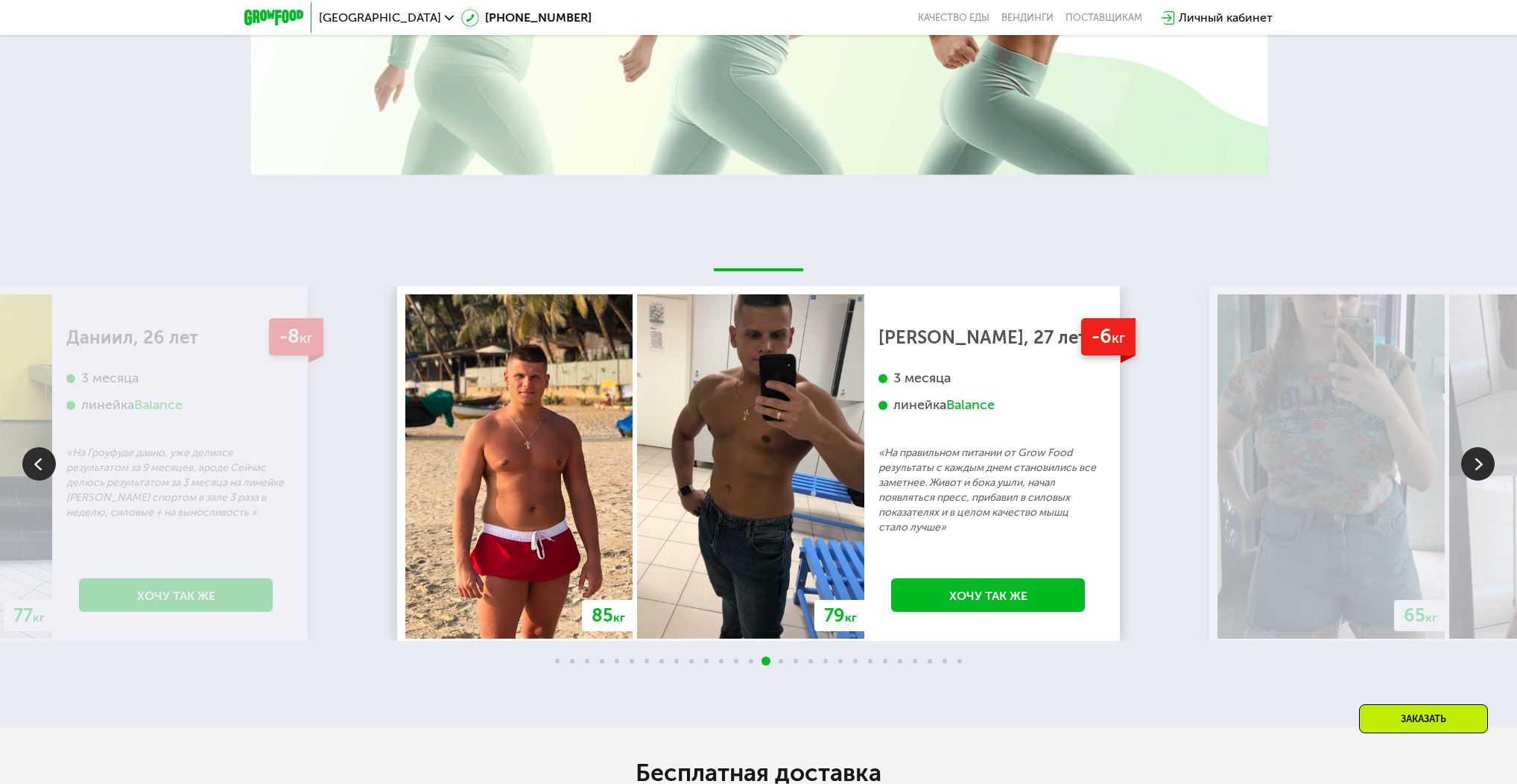
click at [1478, 471] on img at bounding box center [1477, 463] width 33 height 33
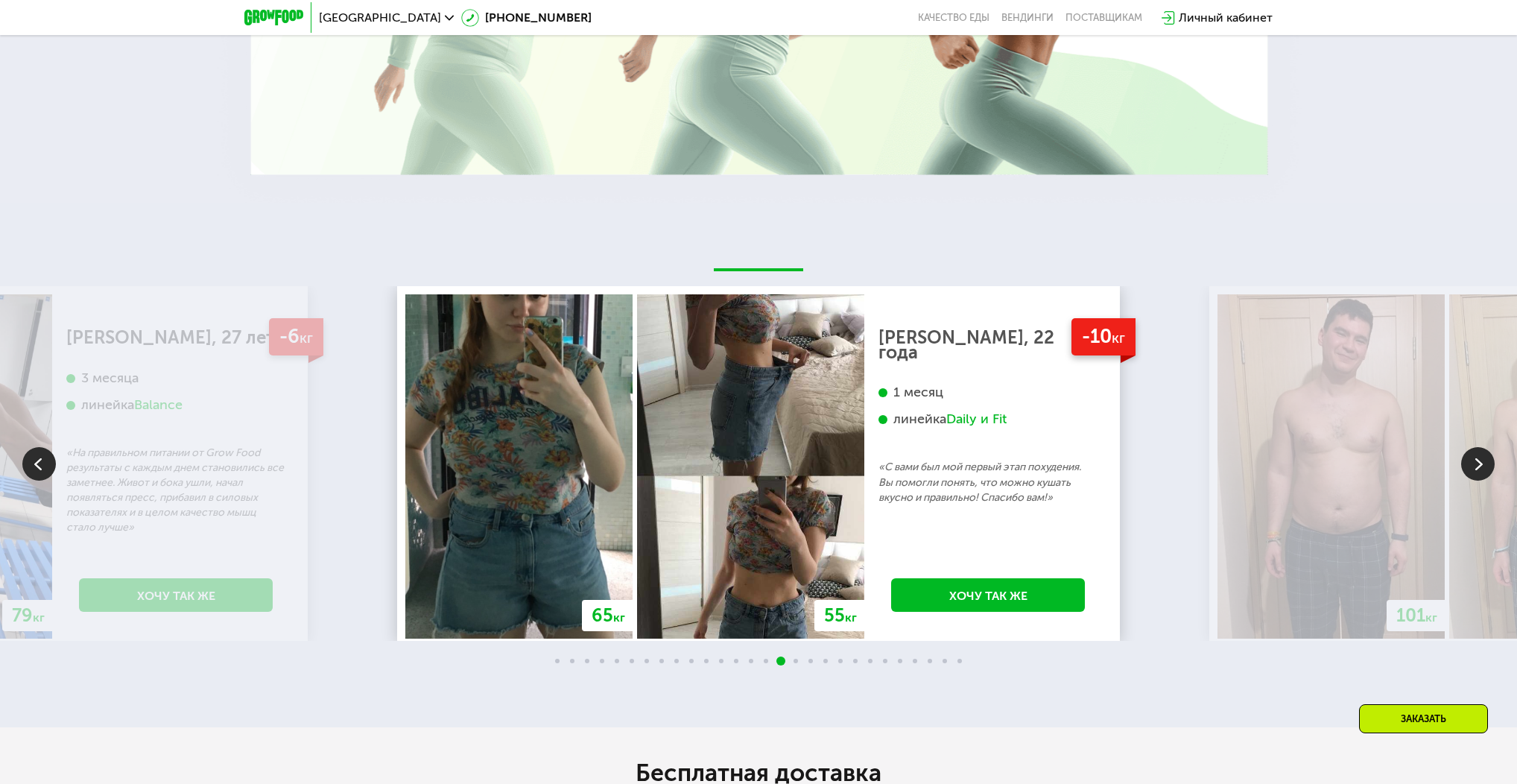
click at [1478, 471] on img at bounding box center [1477, 463] width 33 height 33
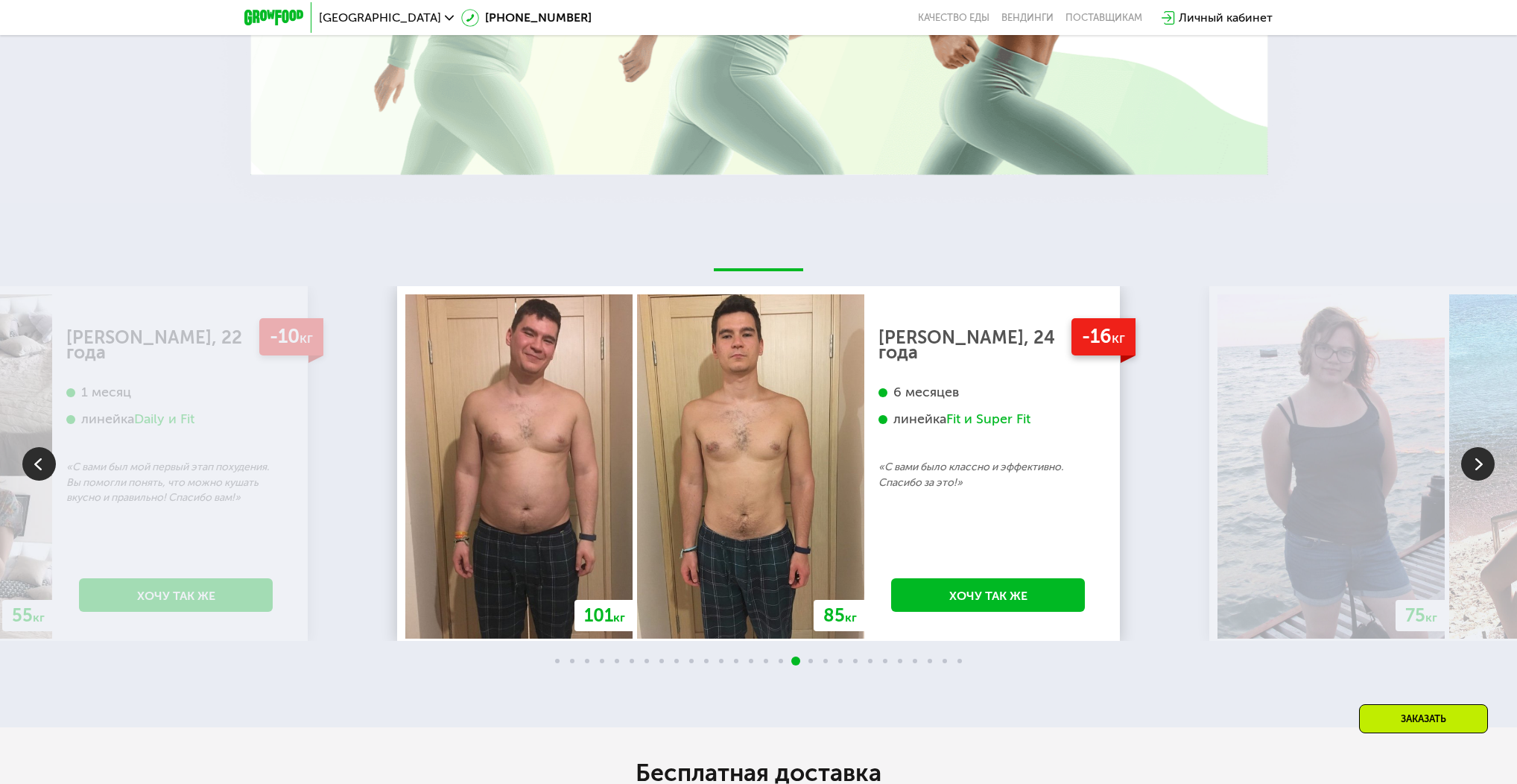
click at [1475, 466] on img at bounding box center [1477, 463] width 33 height 33
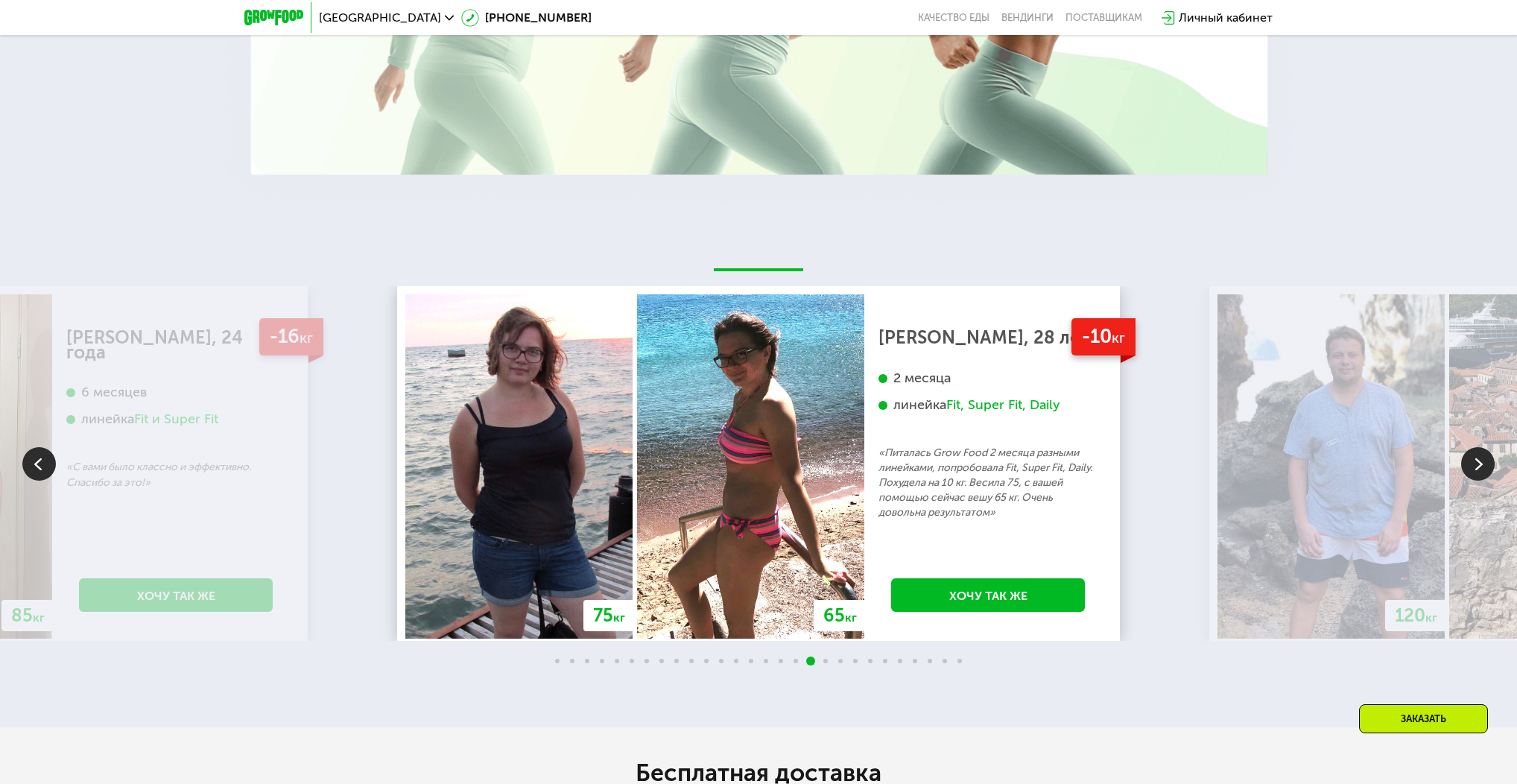
click at [1475, 466] on img at bounding box center [1477, 463] width 33 height 33
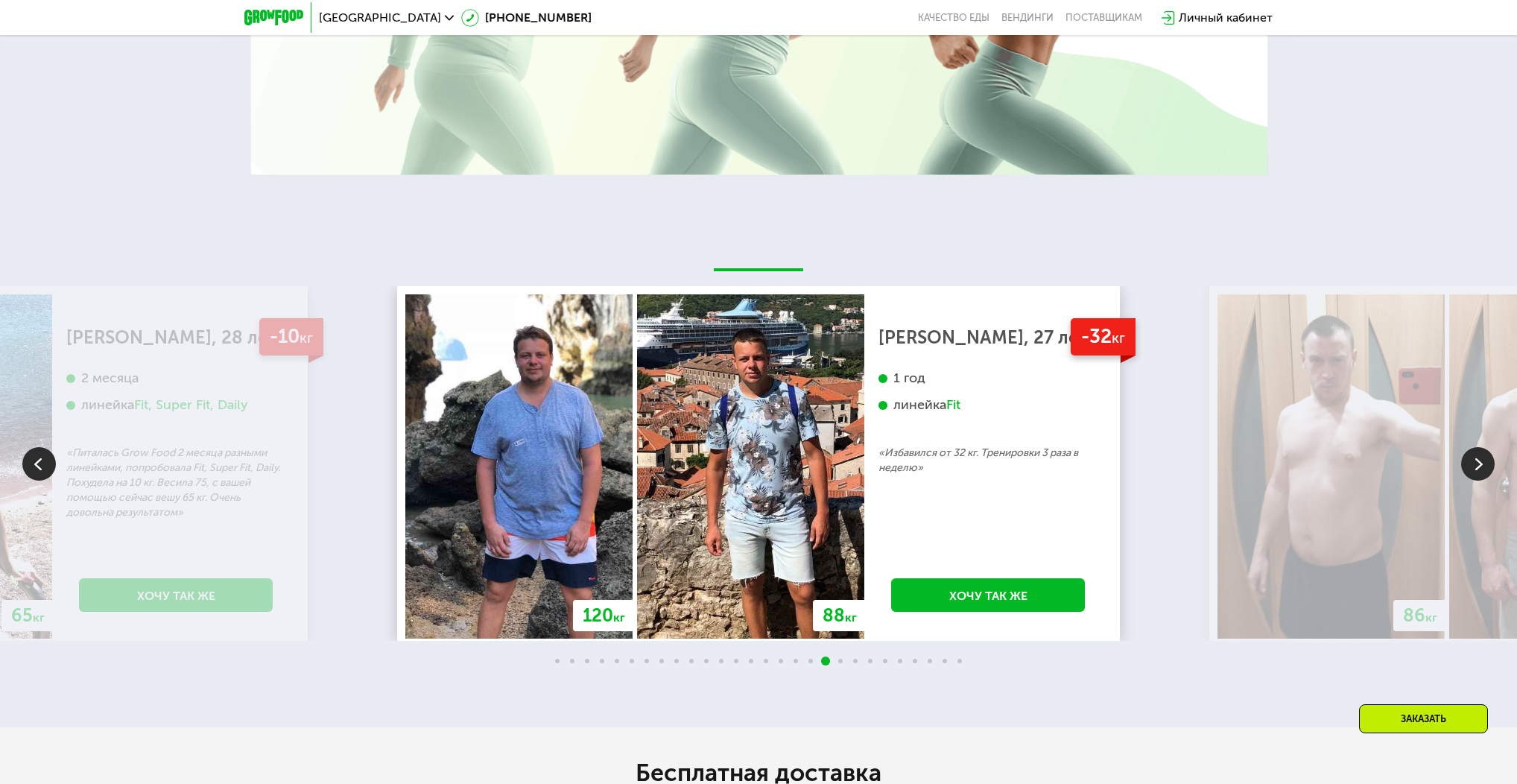
click at [1475, 466] on img at bounding box center [1477, 463] width 33 height 33
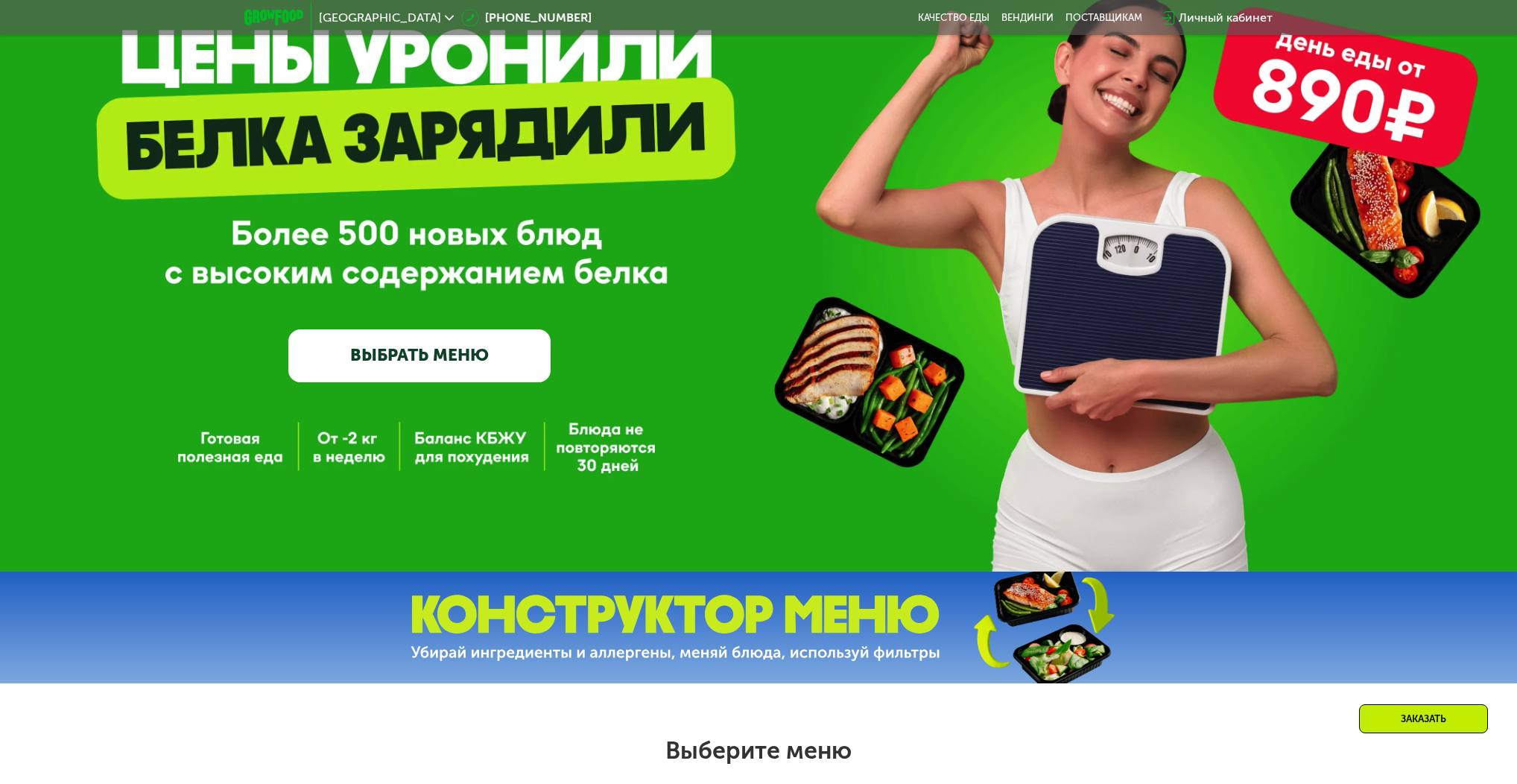
scroll to position [84, 0]
